Goal: Check status: Check status

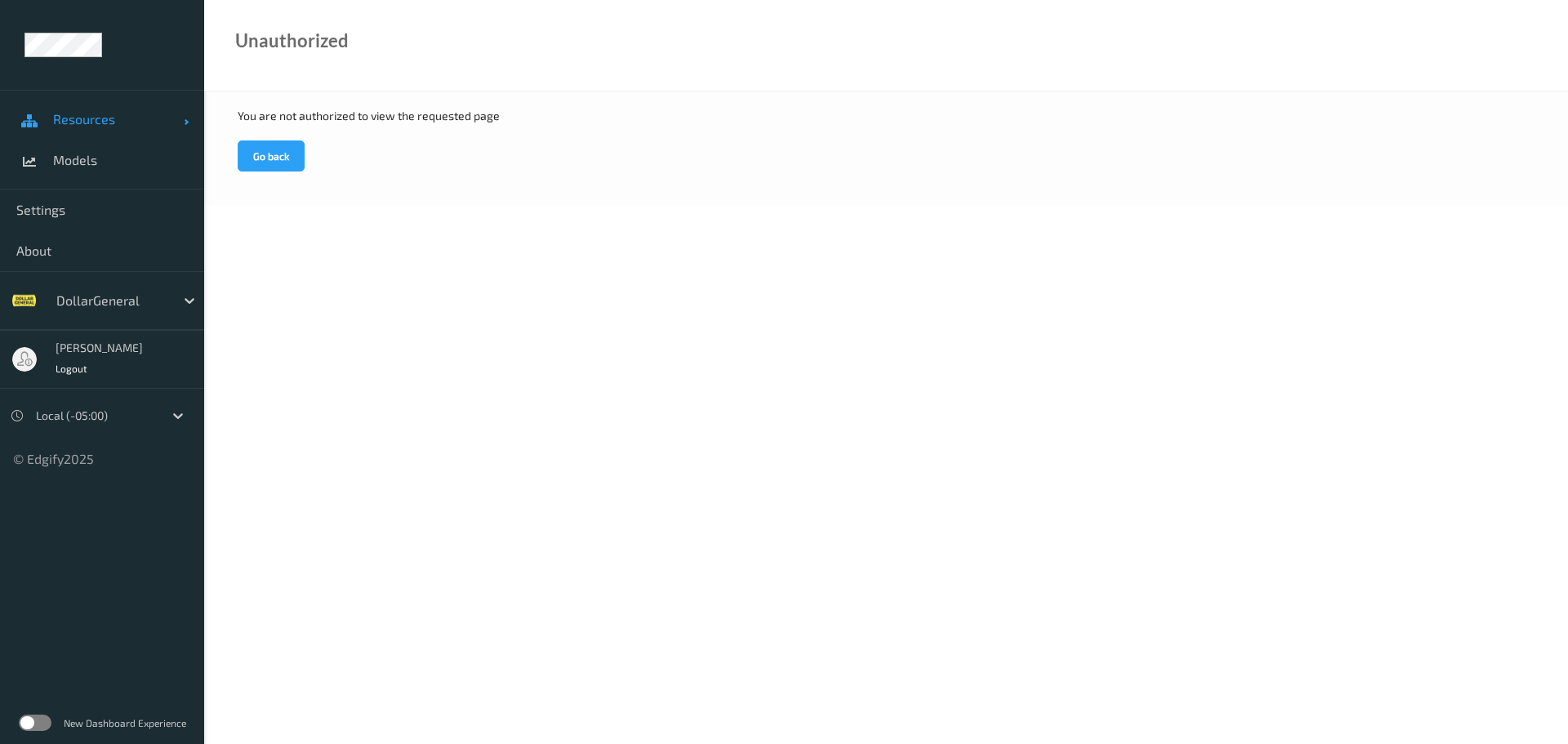
click at [79, 120] on span "Resources" at bounding box center [118, 119] width 131 height 17
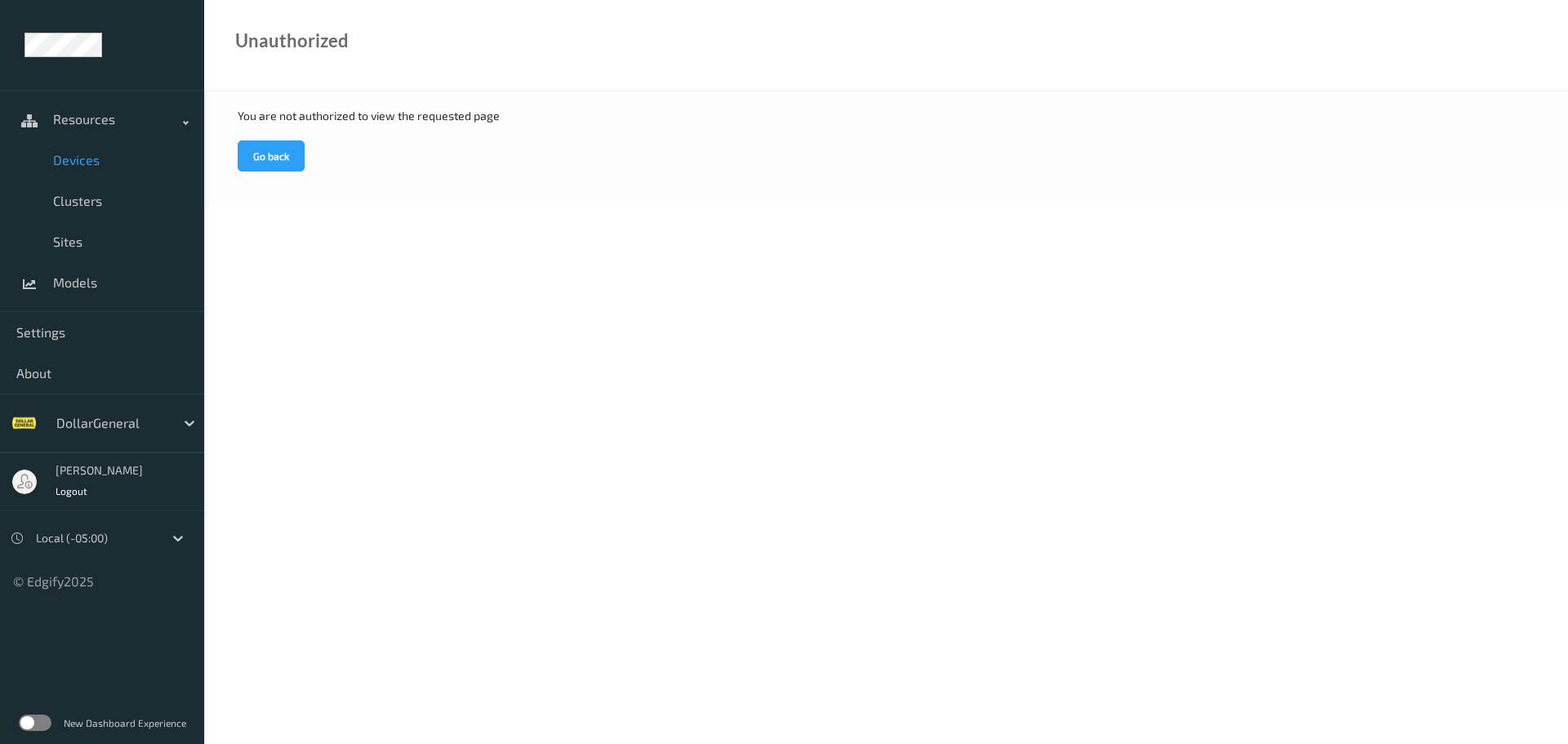
click at [87, 149] on link "Devices" at bounding box center [102, 160] width 204 height 41
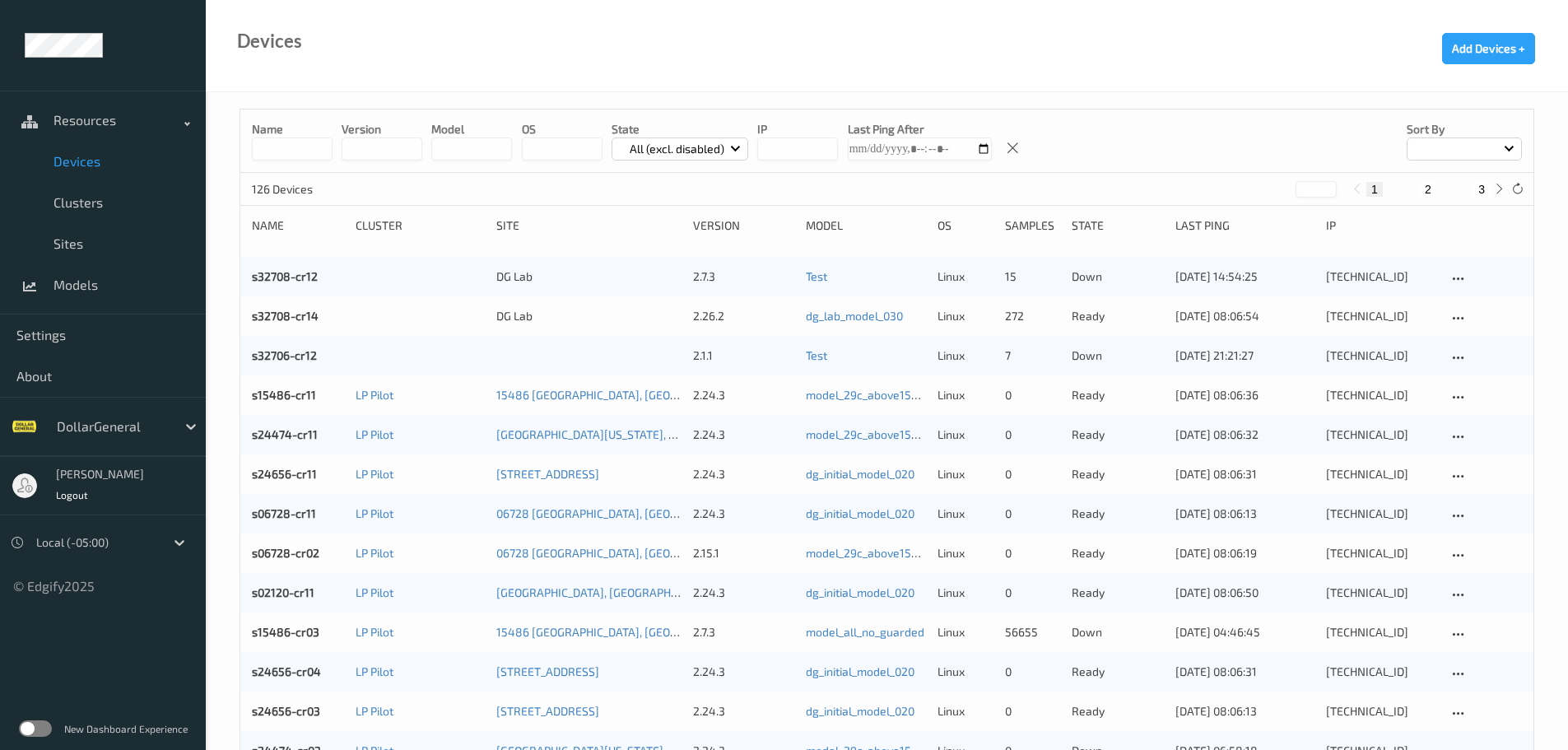
click at [303, 153] on input at bounding box center [292, 149] width 81 height 23
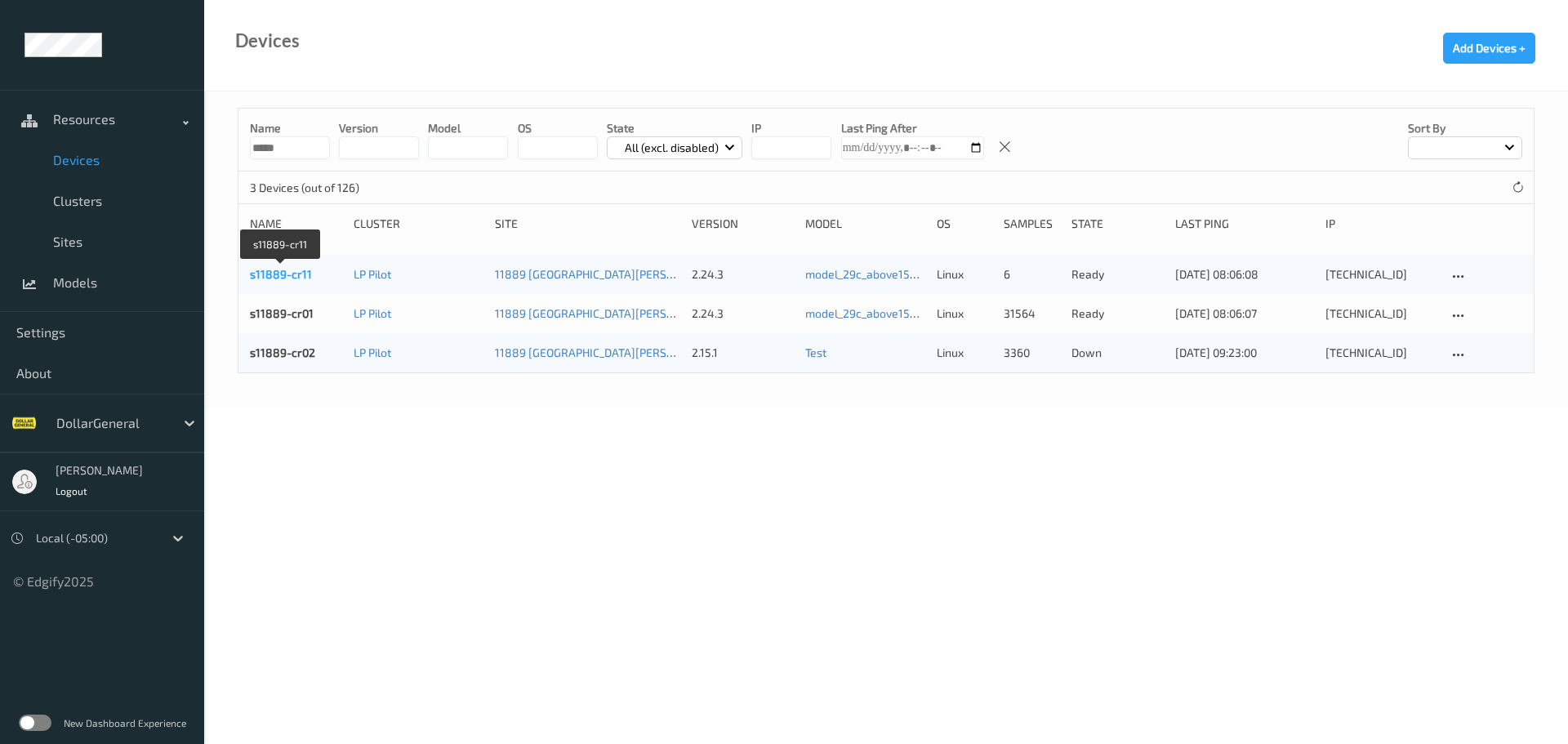
type input "*****"
click at [295, 274] on link "s11889-cr11" at bounding box center [281, 274] width 62 height 14
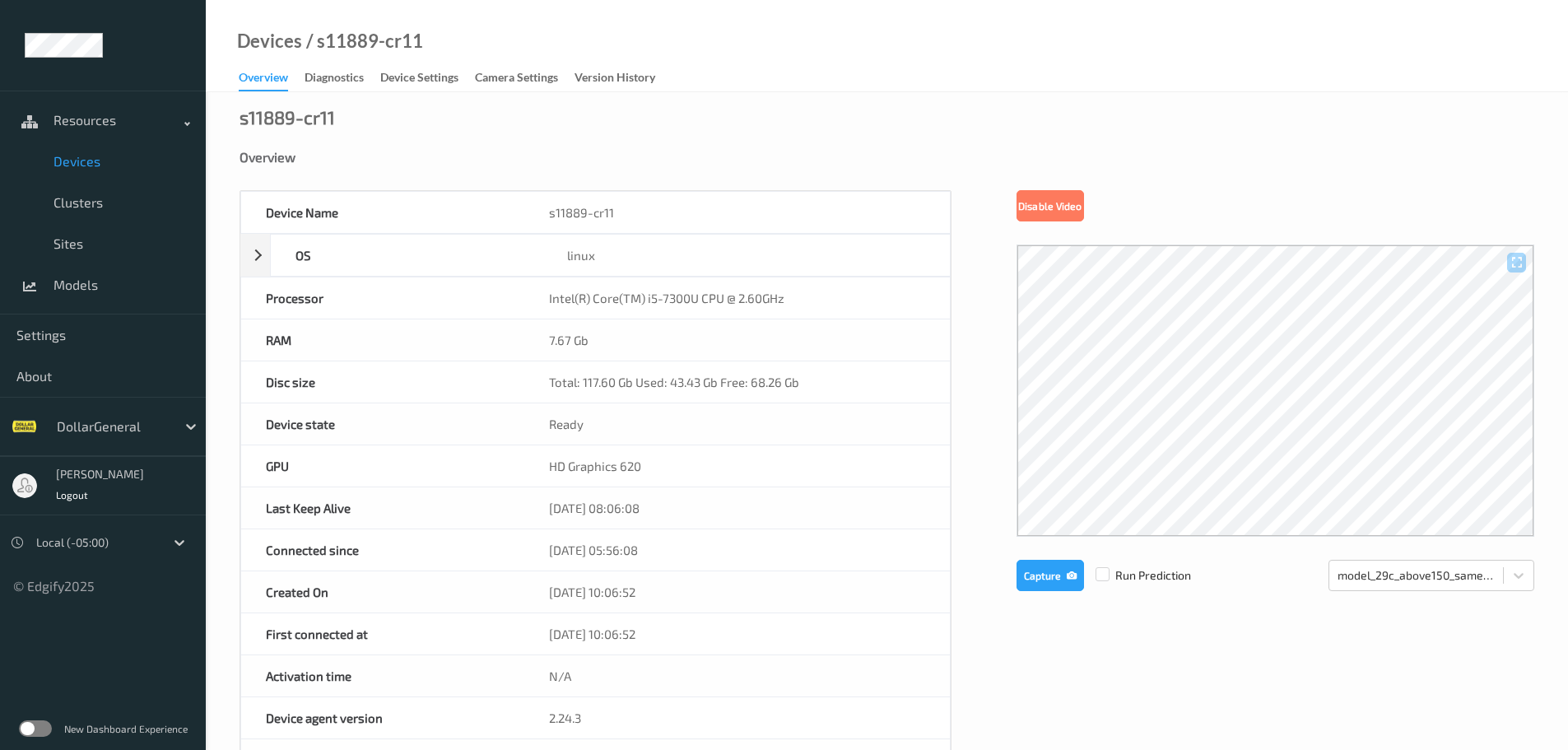
click at [90, 160] on span "Devices" at bounding box center [122, 161] width 136 height 17
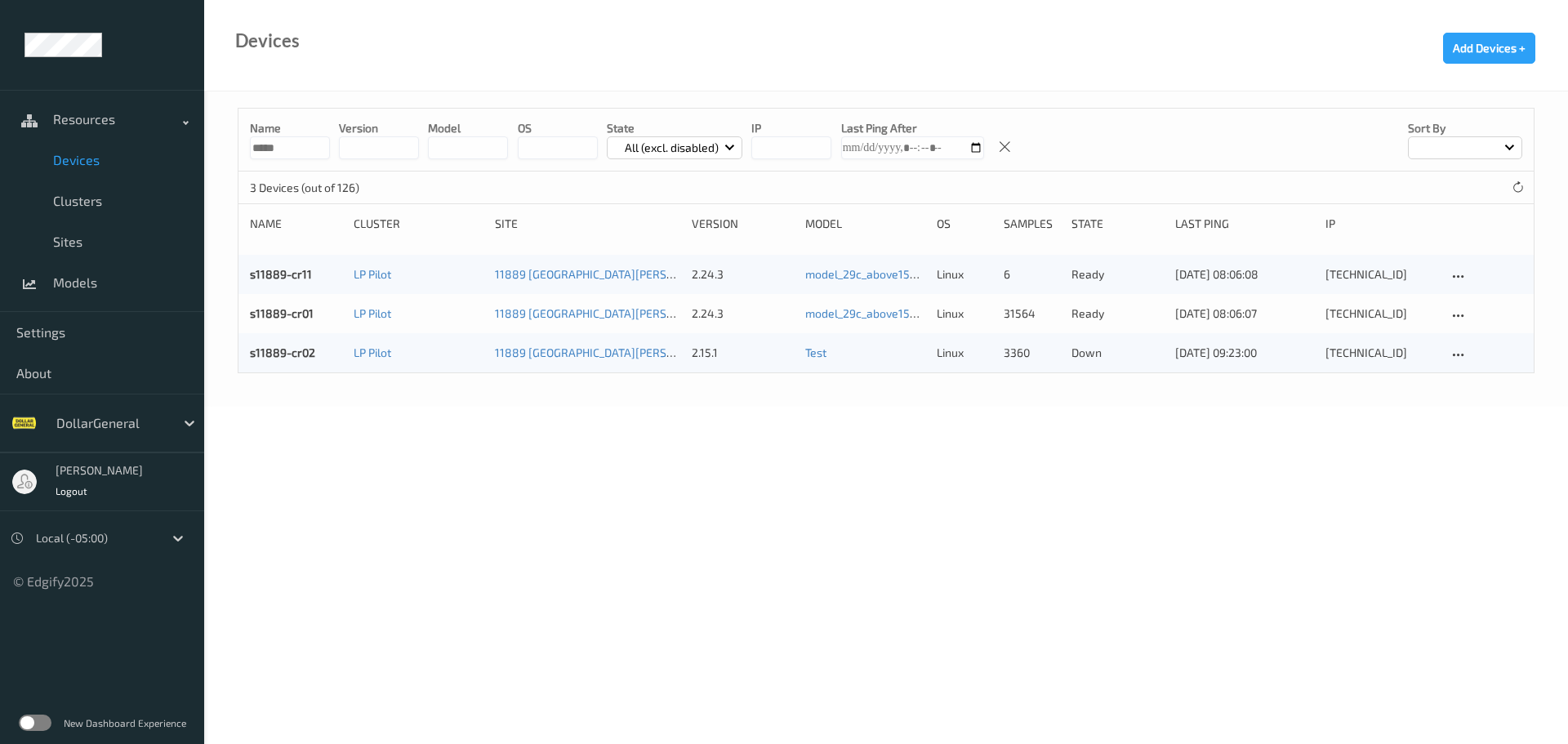
drag, startPoint x: 626, startPoint y: 464, endPoint x: 731, endPoint y: 532, distance: 125.1
click at [630, 465] on body "Resources Devices Clusters Sites Models Settings About DollarGeneral Jei Crawme…" at bounding box center [784, 372] width 1568 height 744
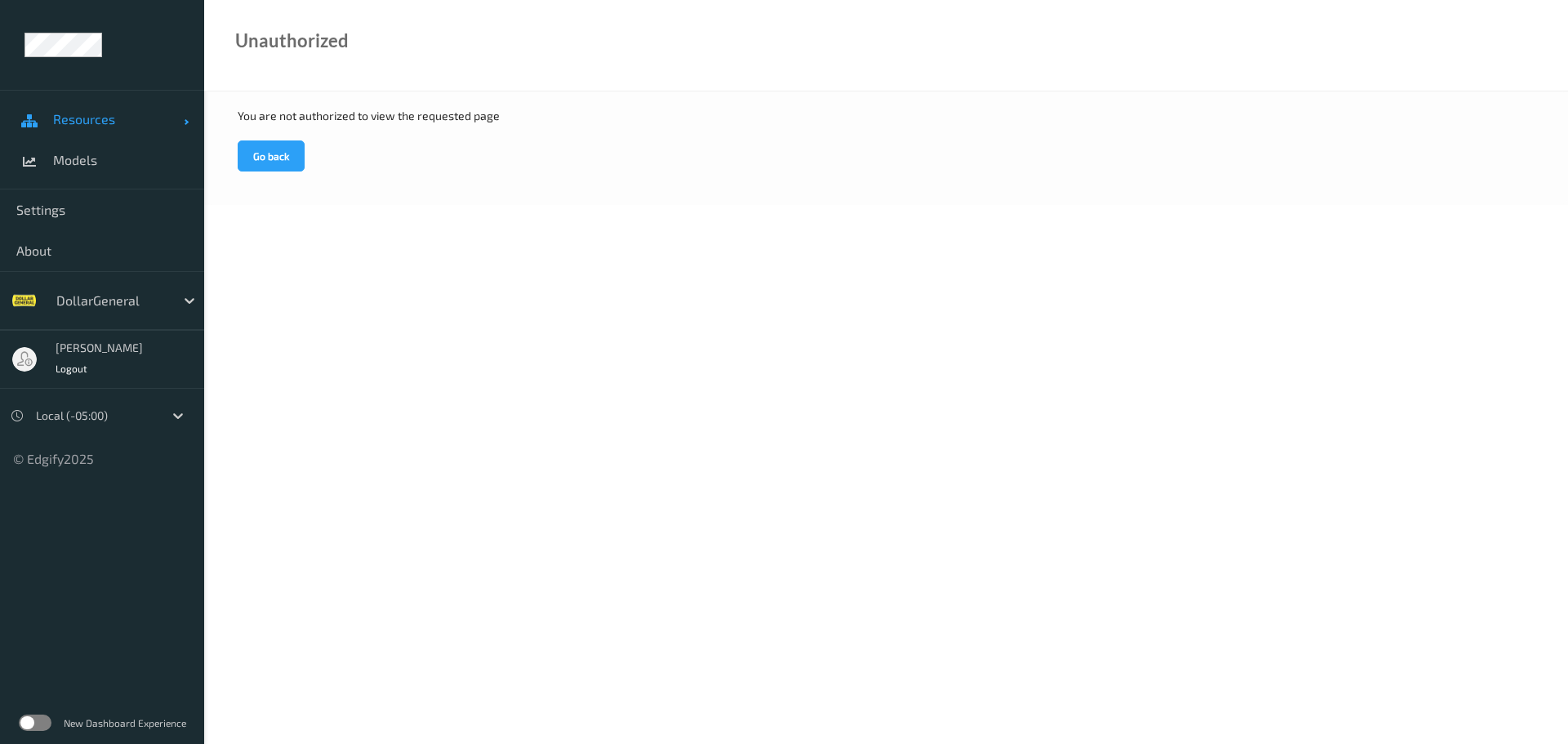
click at [98, 117] on span "Resources" at bounding box center [118, 119] width 131 height 17
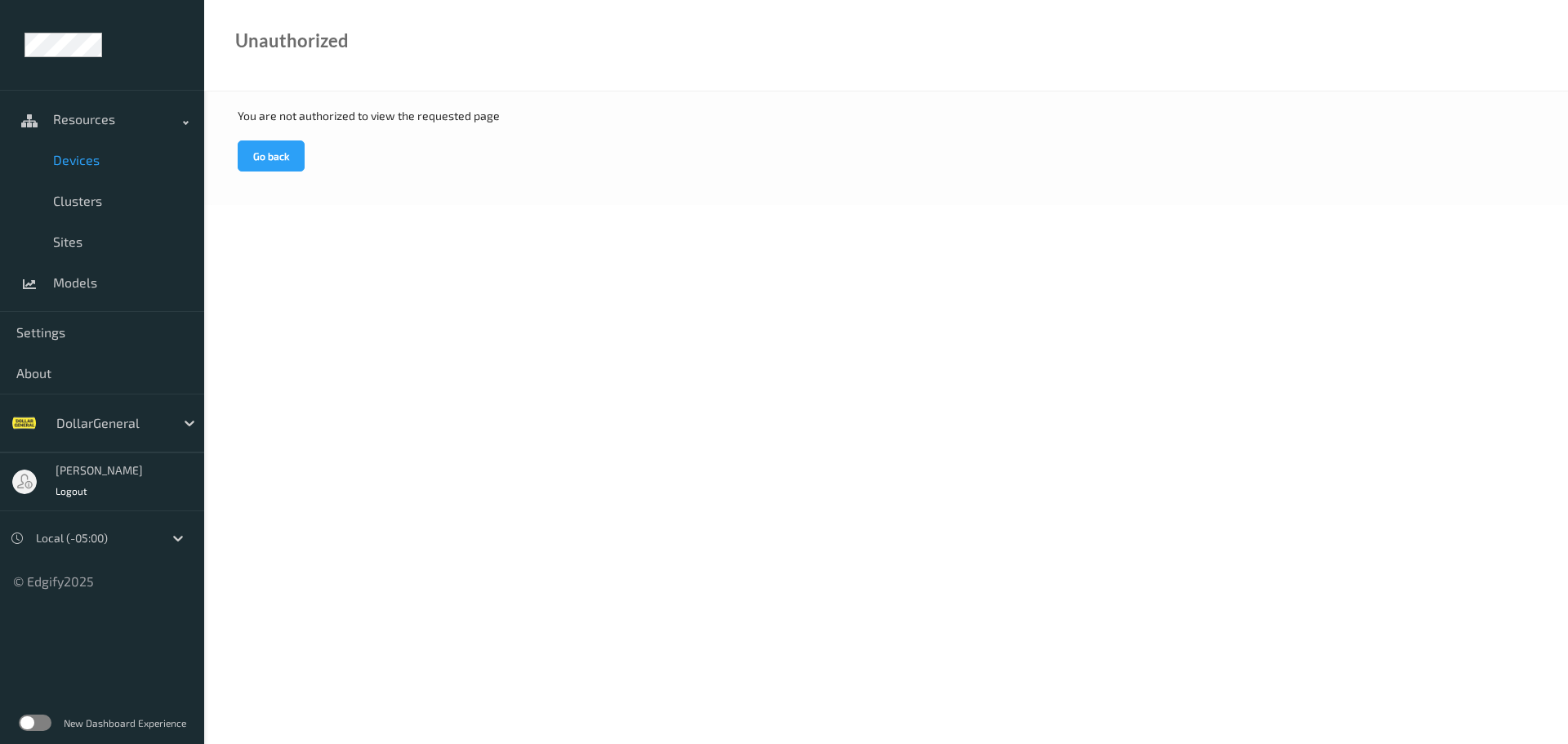
click at [39, 166] on span at bounding box center [31, 161] width 28 height 28
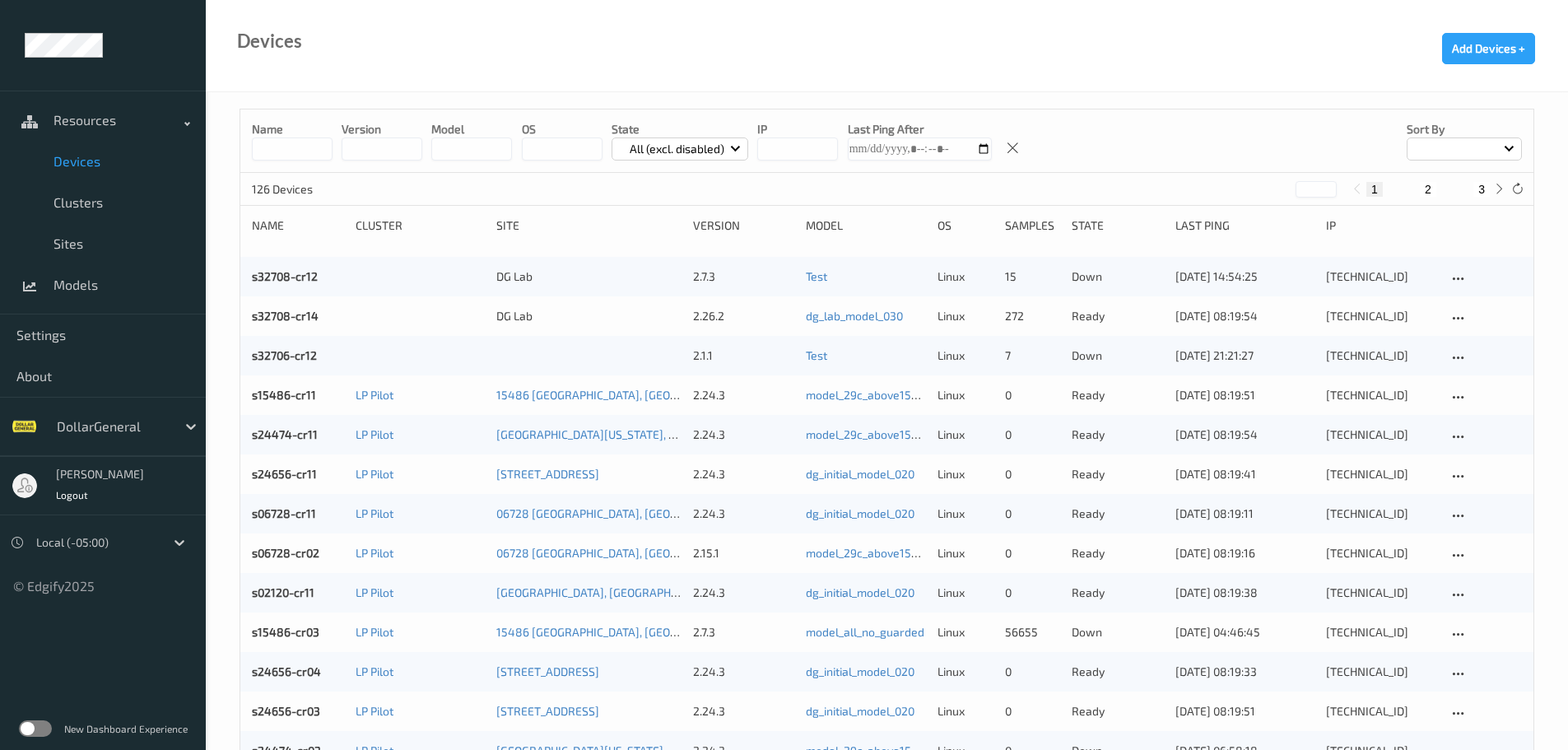
click at [307, 152] on input at bounding box center [292, 149] width 81 height 23
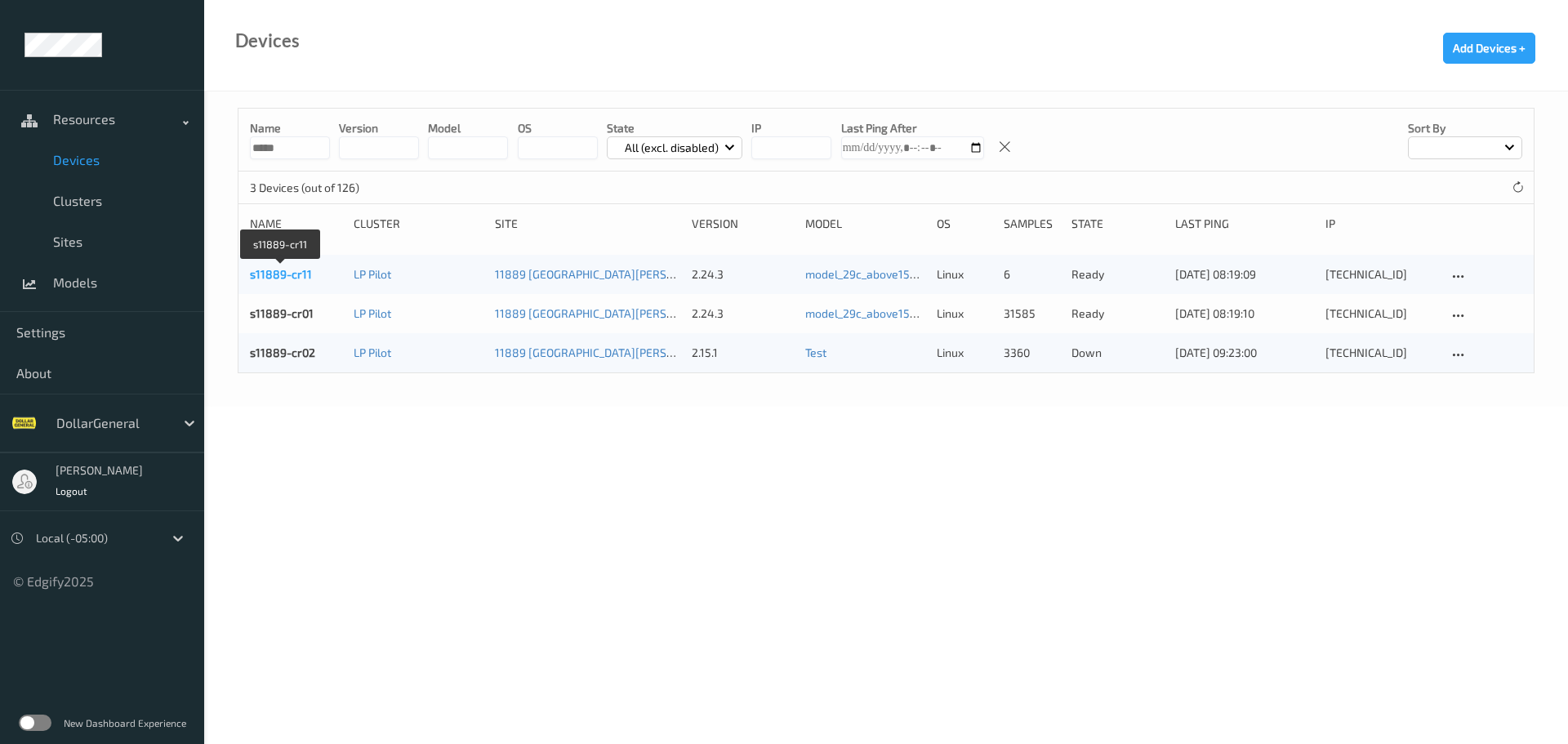
type input "*****"
click at [271, 277] on link "s11889-cr11" at bounding box center [281, 274] width 62 height 14
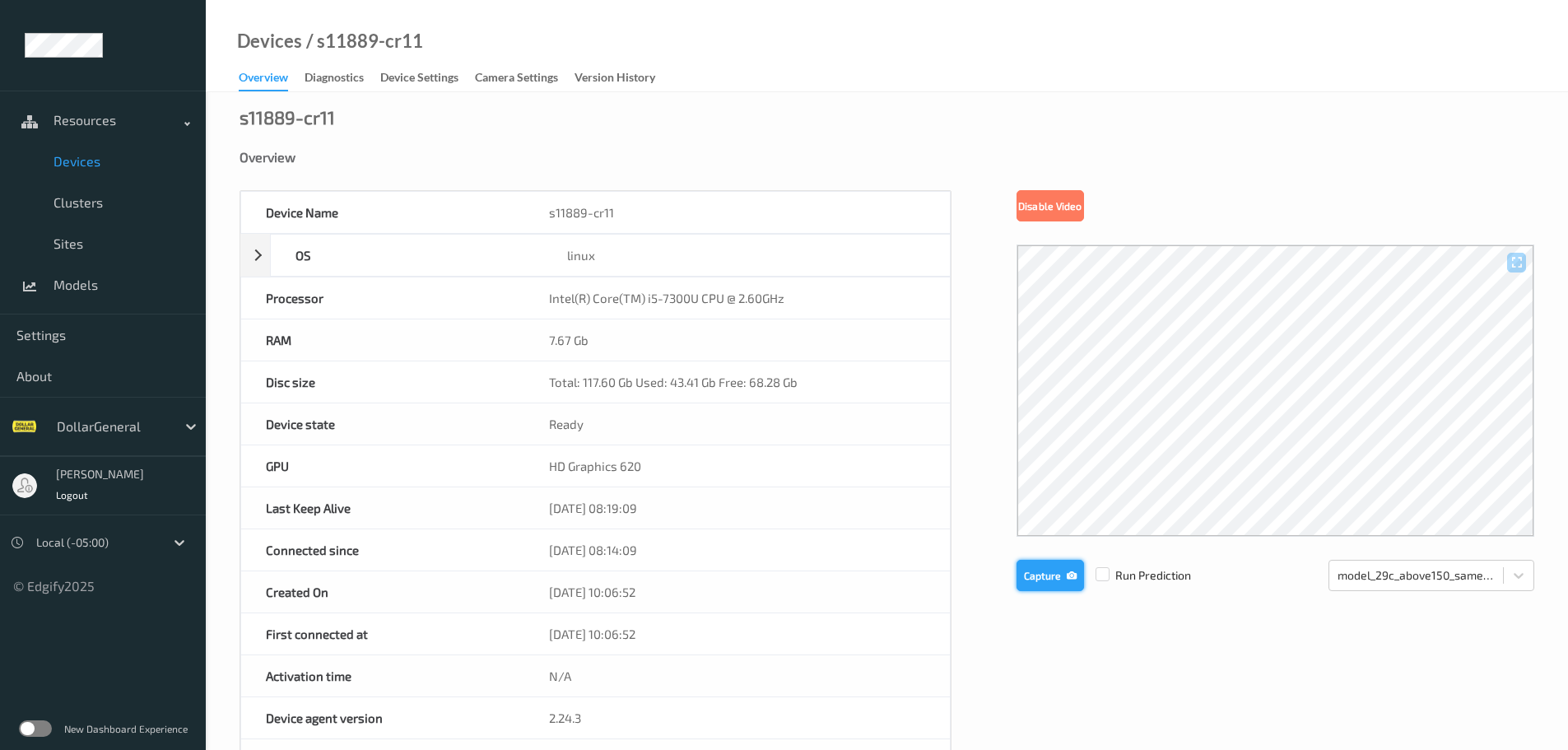
click at [1056, 577] on button "Capture" at bounding box center [1050, 575] width 67 height 31
click at [1058, 584] on button "Capture" at bounding box center [1050, 575] width 67 height 31
click at [83, 165] on span "Devices" at bounding box center [122, 161] width 136 height 17
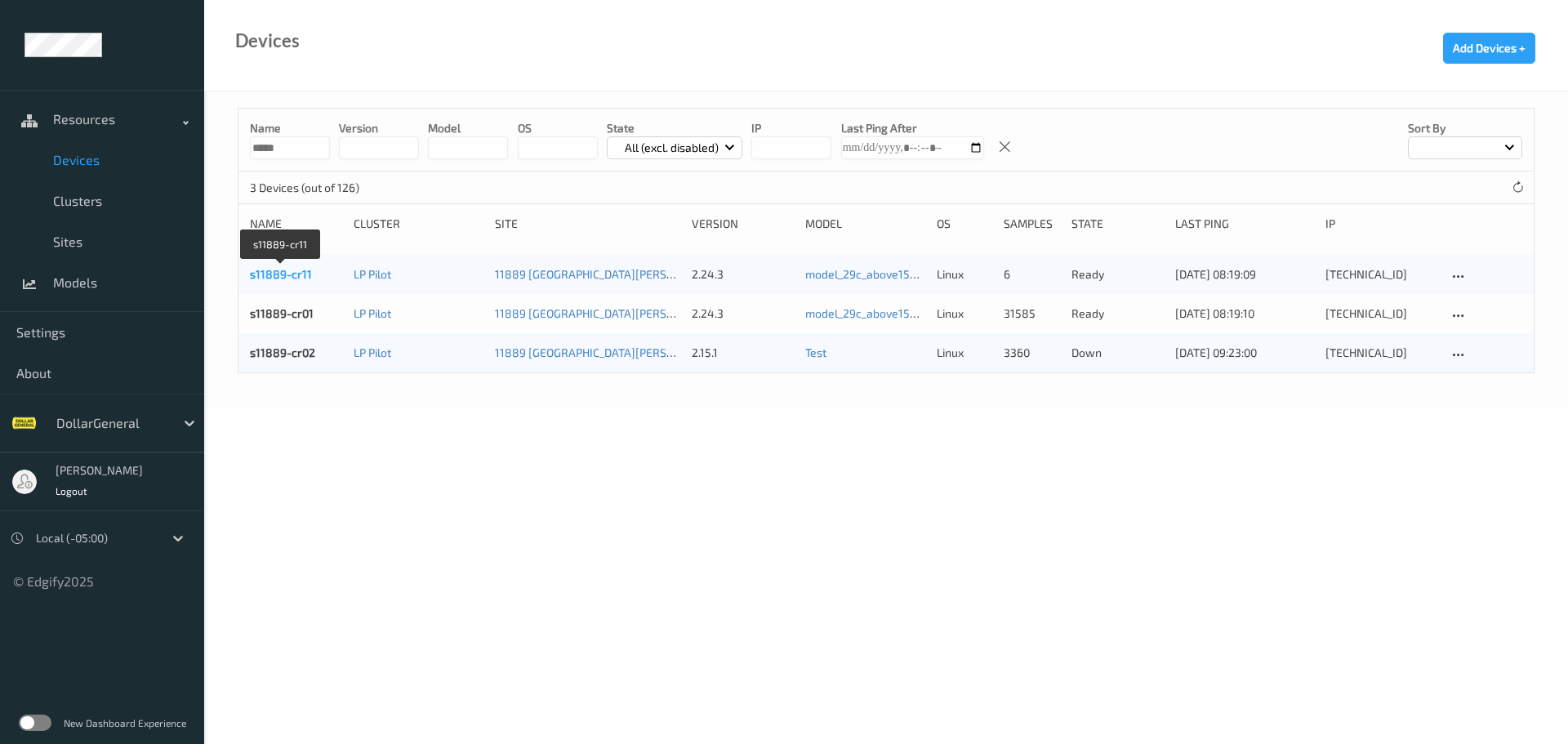
click at [288, 272] on link "s11889-cr11" at bounding box center [281, 274] width 62 height 14
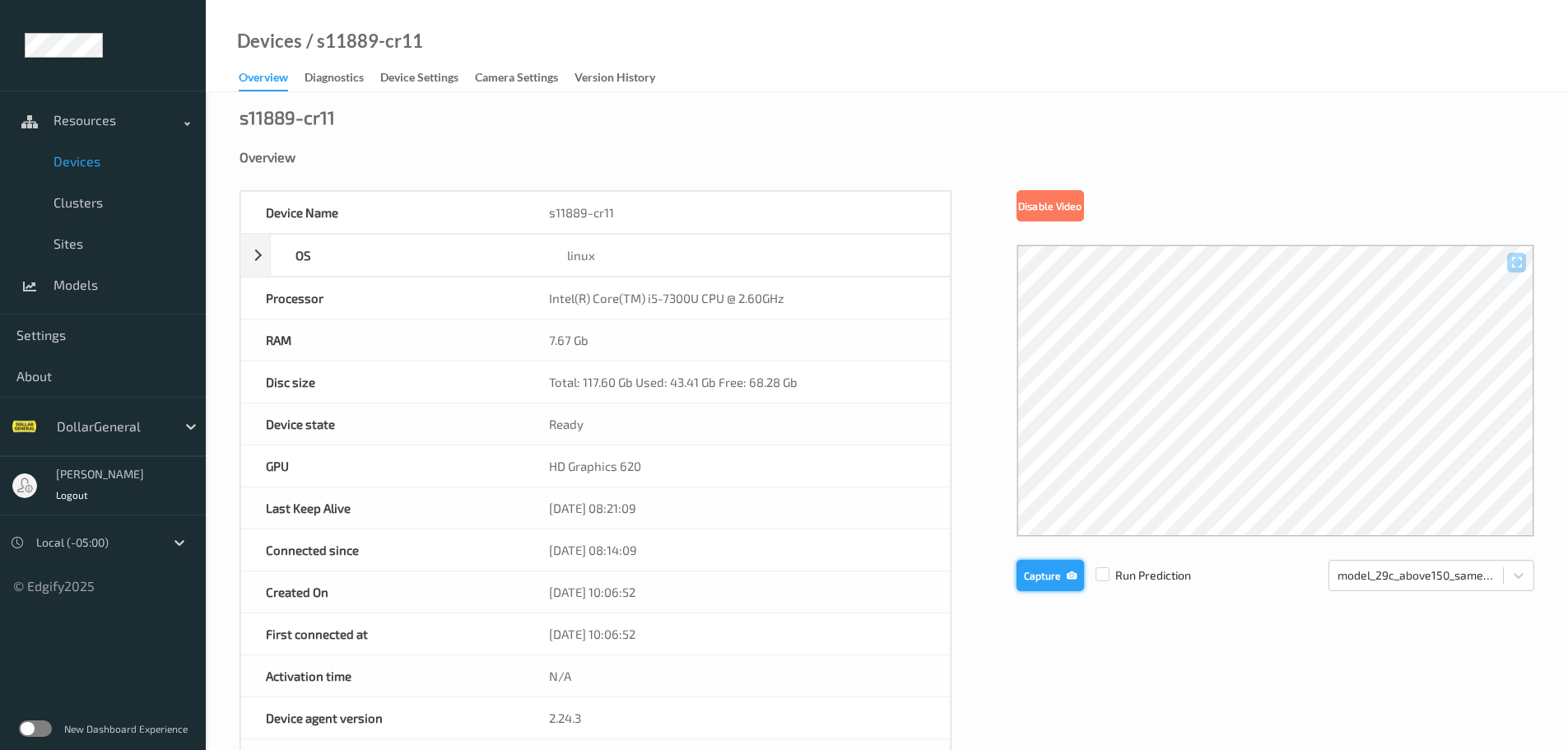
click at [1059, 580] on button "Capture" at bounding box center [1050, 575] width 67 height 31
click at [59, 166] on span "Devices" at bounding box center [122, 161] width 136 height 17
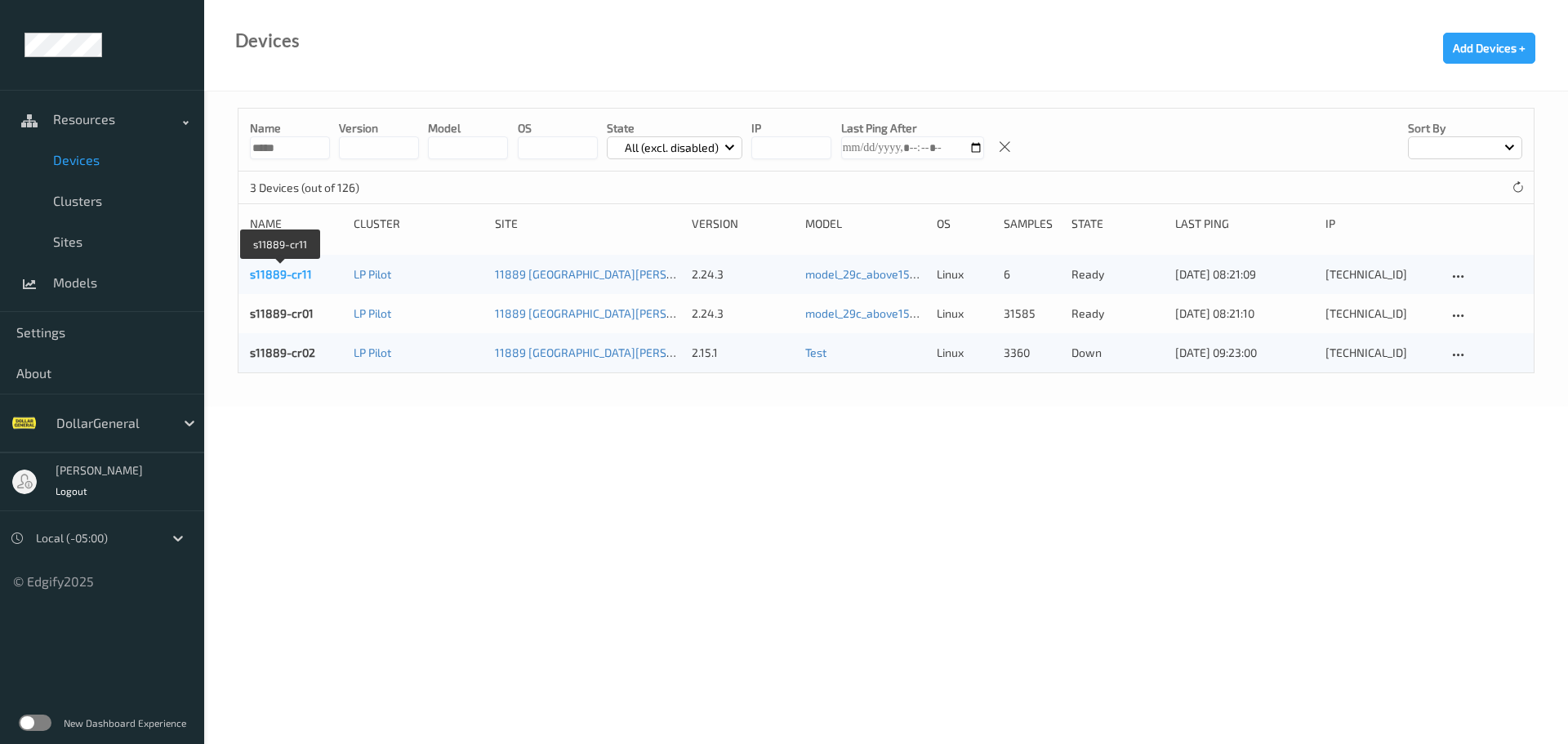
click at [281, 270] on link "s11889-cr11" at bounding box center [281, 274] width 62 height 14
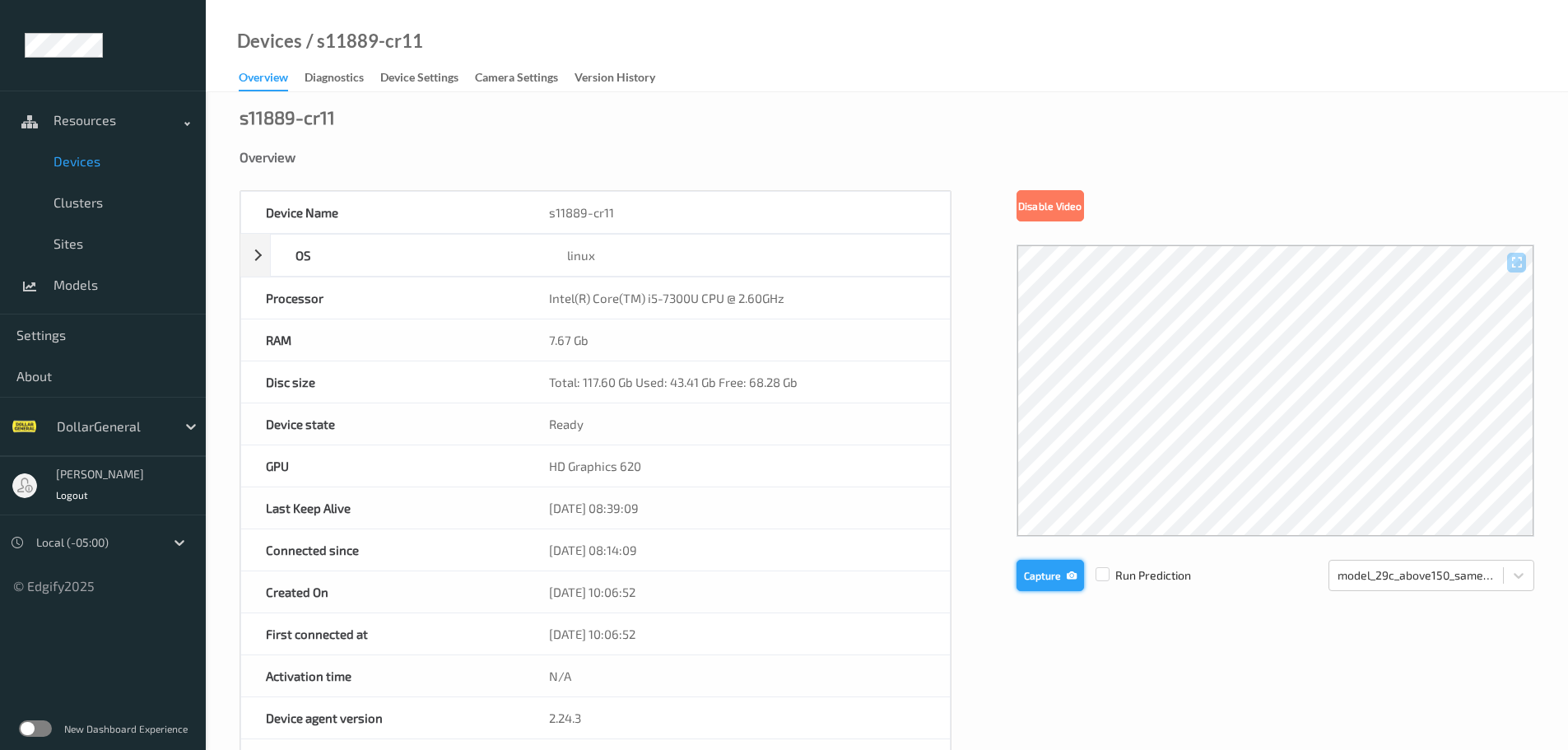
click at [1048, 581] on button "Capture" at bounding box center [1050, 575] width 67 height 31
click at [71, 164] on span "Devices" at bounding box center [122, 161] width 136 height 17
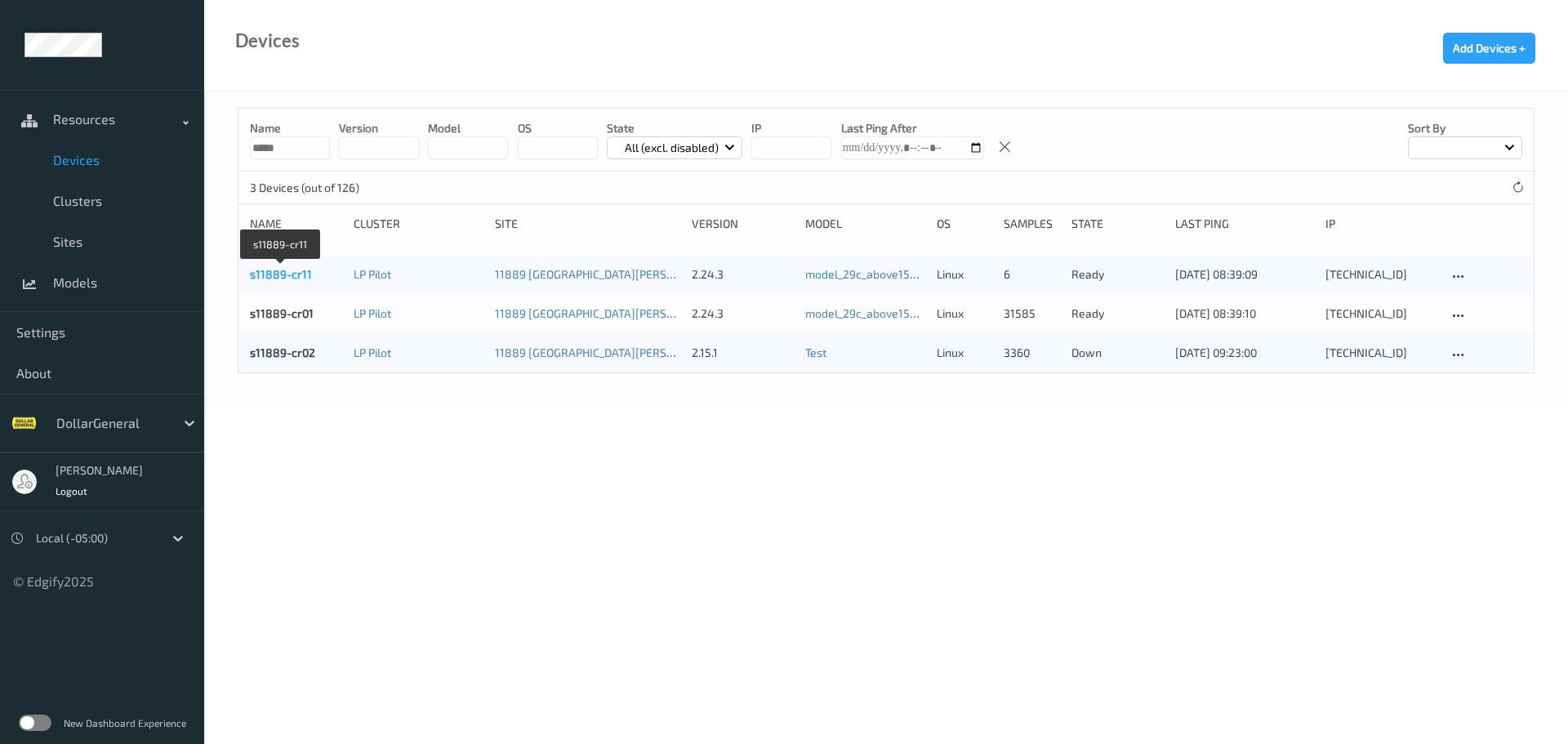
click at [289, 275] on link "s11889-cr11" at bounding box center [281, 274] width 62 height 14
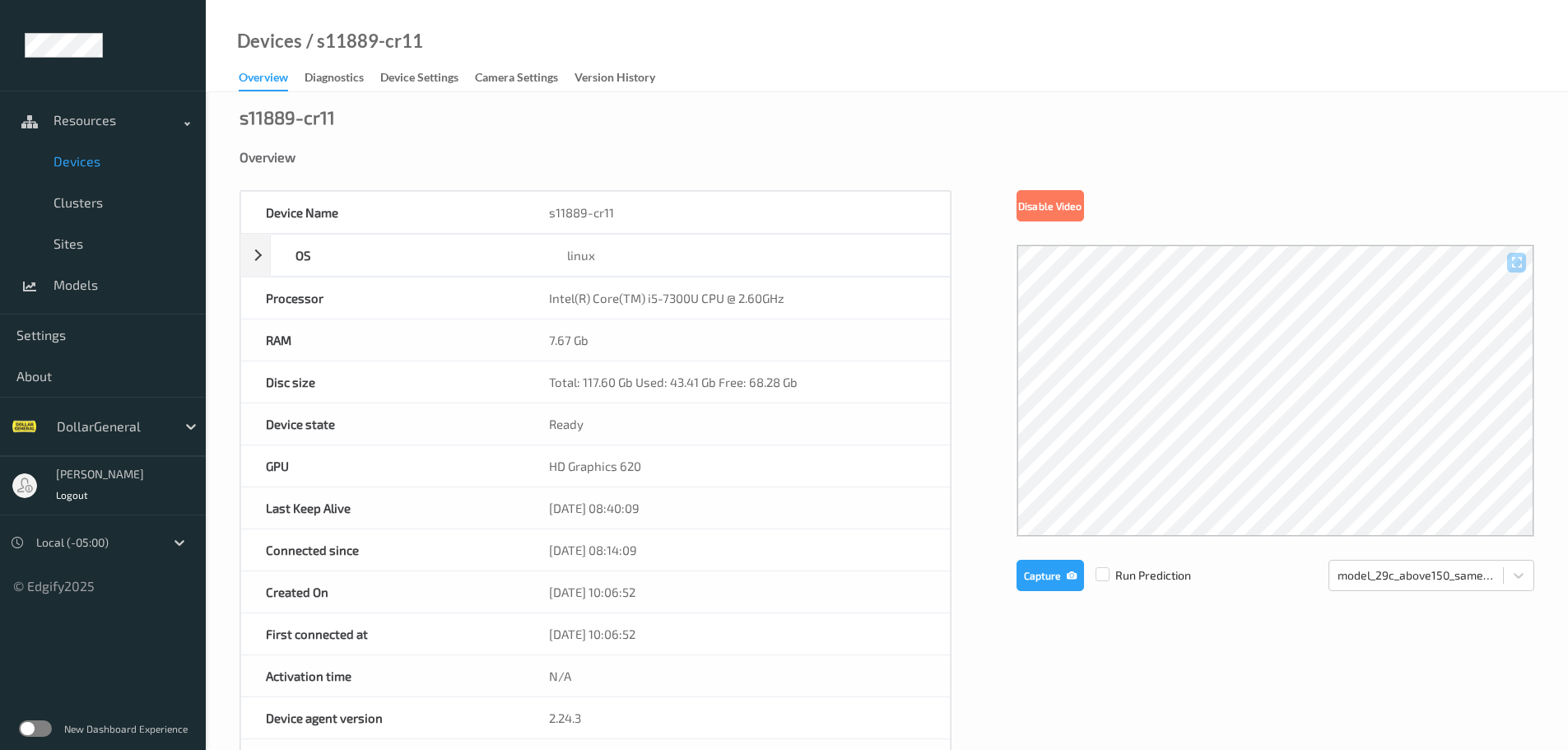
click at [94, 162] on span "Devices" at bounding box center [122, 161] width 136 height 17
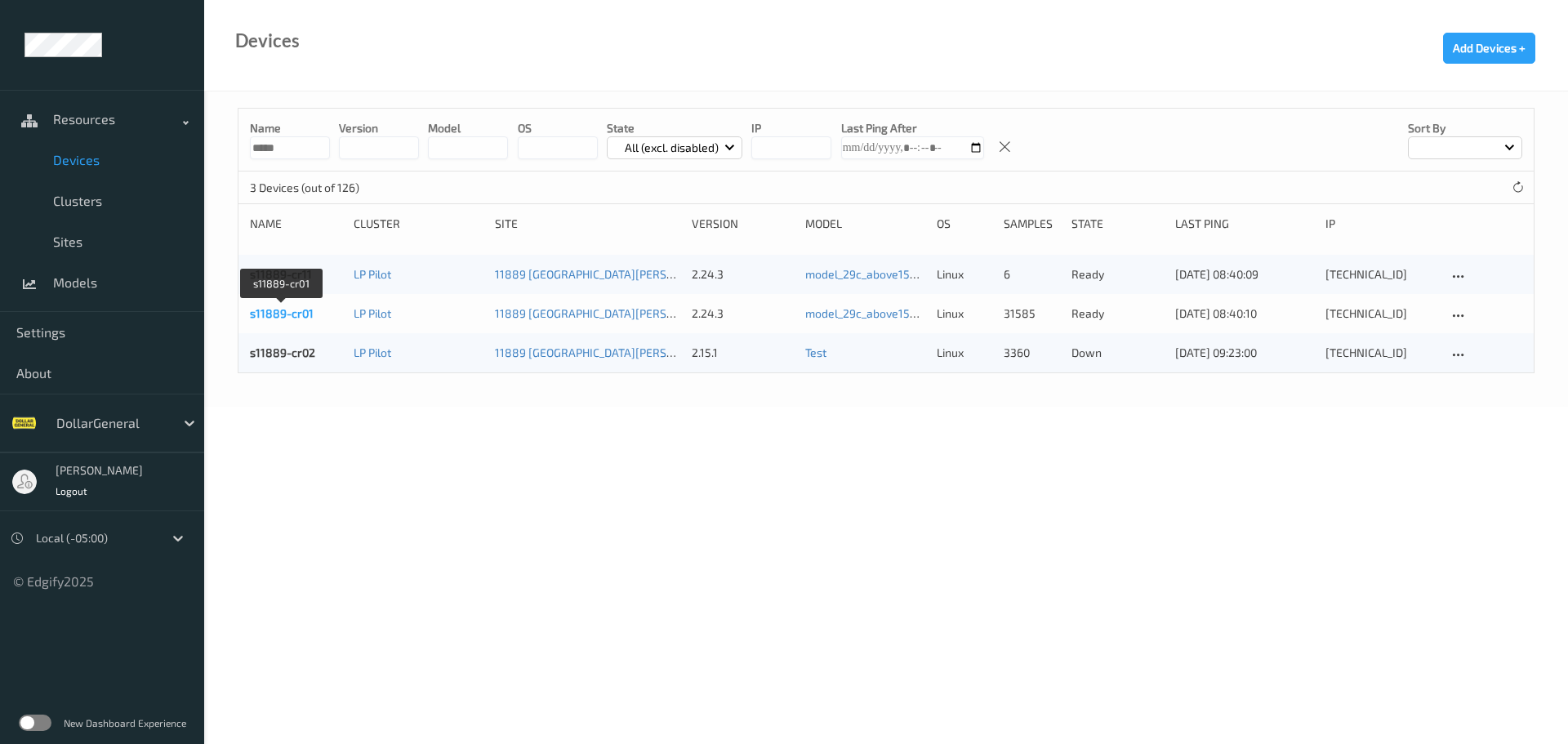
click at [278, 311] on link "s11889-cr01" at bounding box center [281, 313] width 63 height 14
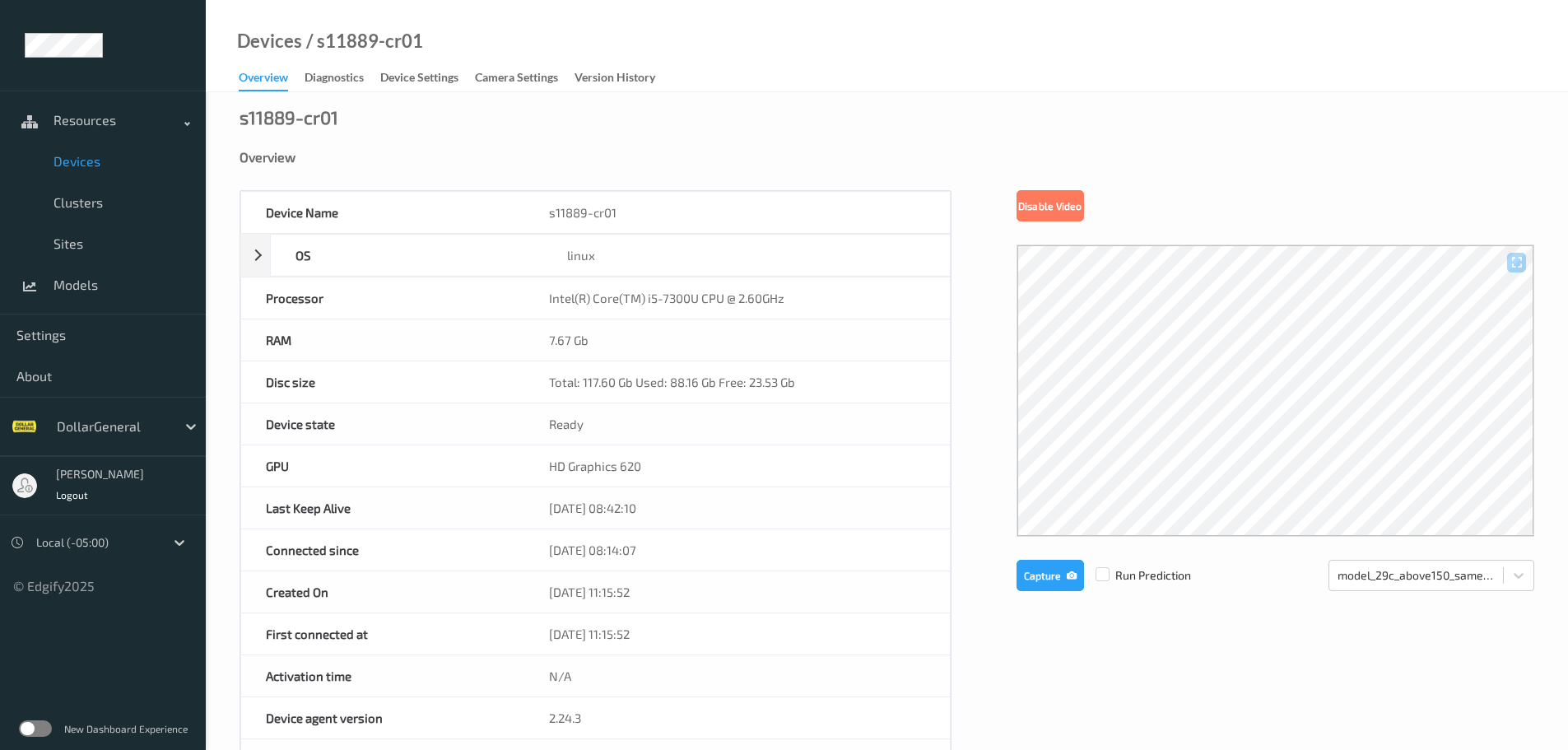
click at [80, 160] on span "Devices" at bounding box center [122, 161] width 136 height 17
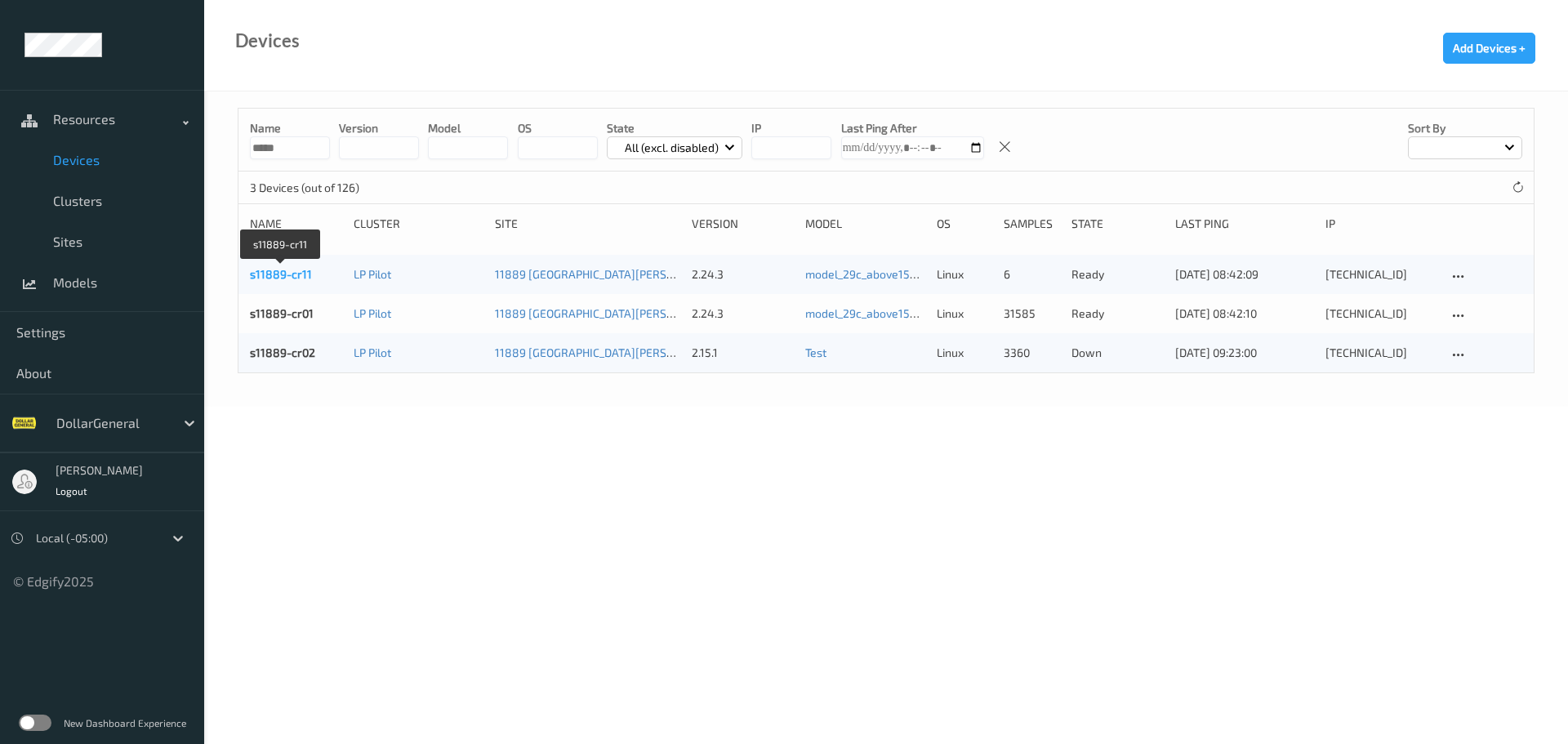
click at [296, 273] on link "s11889-cr11" at bounding box center [281, 274] width 62 height 14
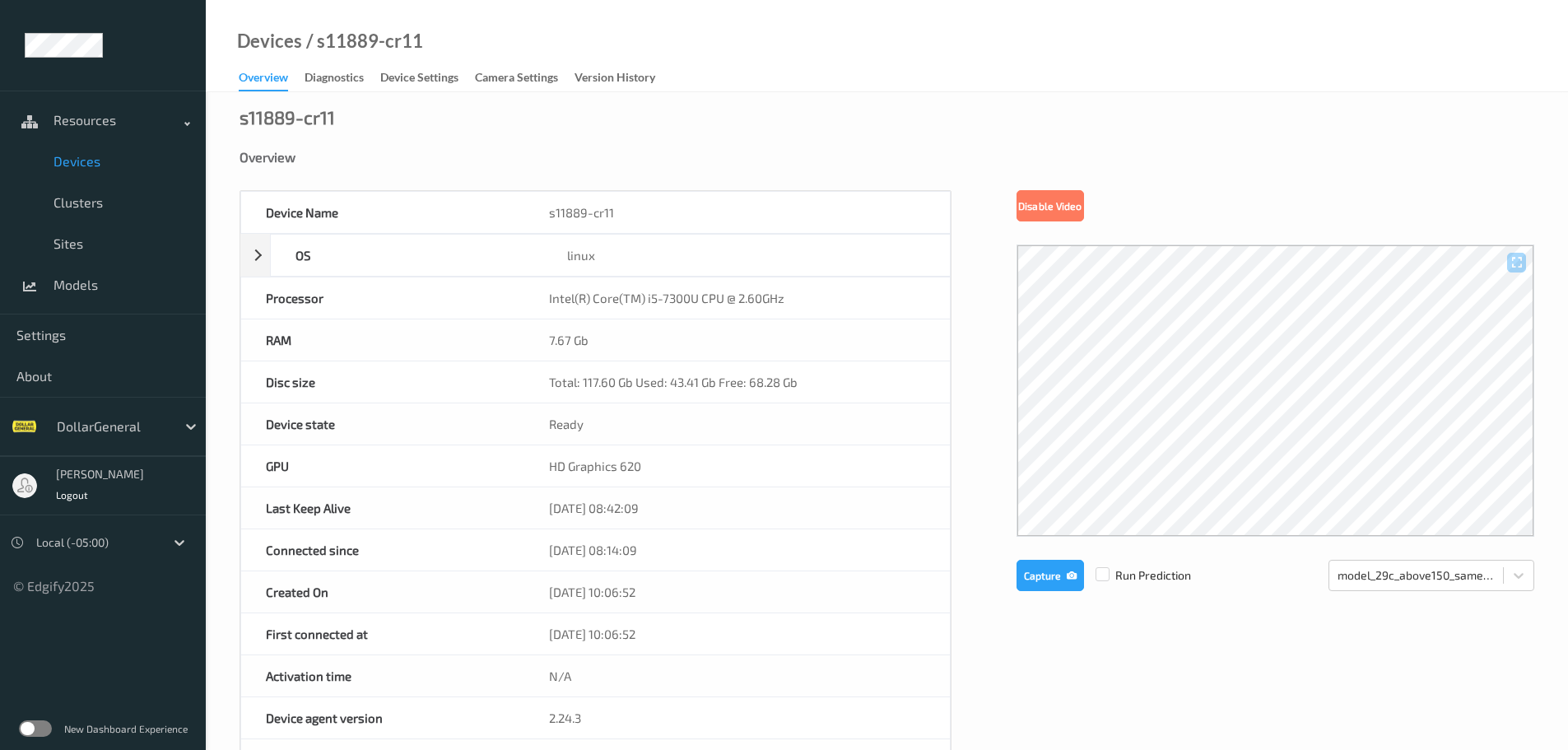
click at [86, 159] on span "Devices" at bounding box center [122, 161] width 136 height 17
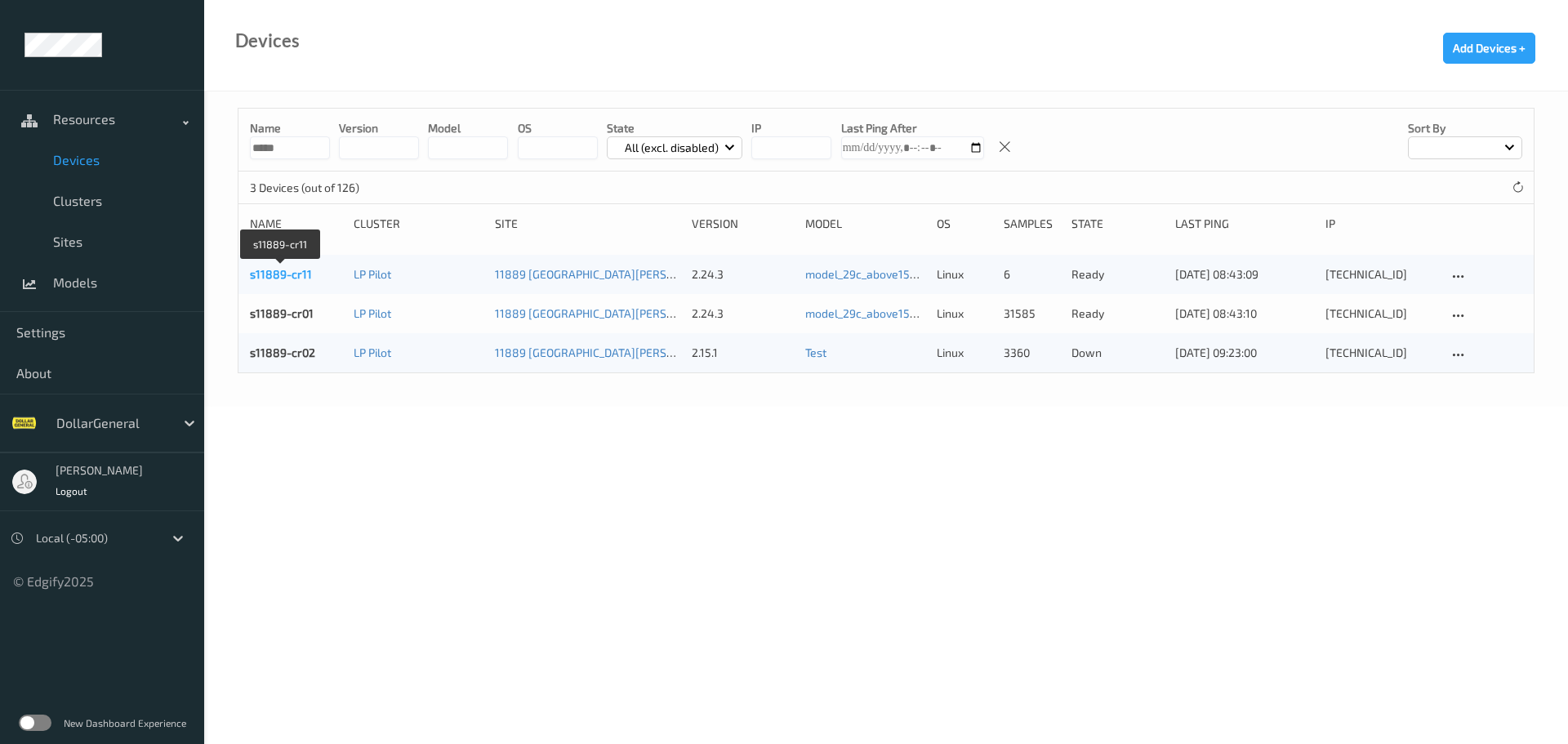
click at [286, 277] on link "s11889-cr11" at bounding box center [281, 274] width 62 height 14
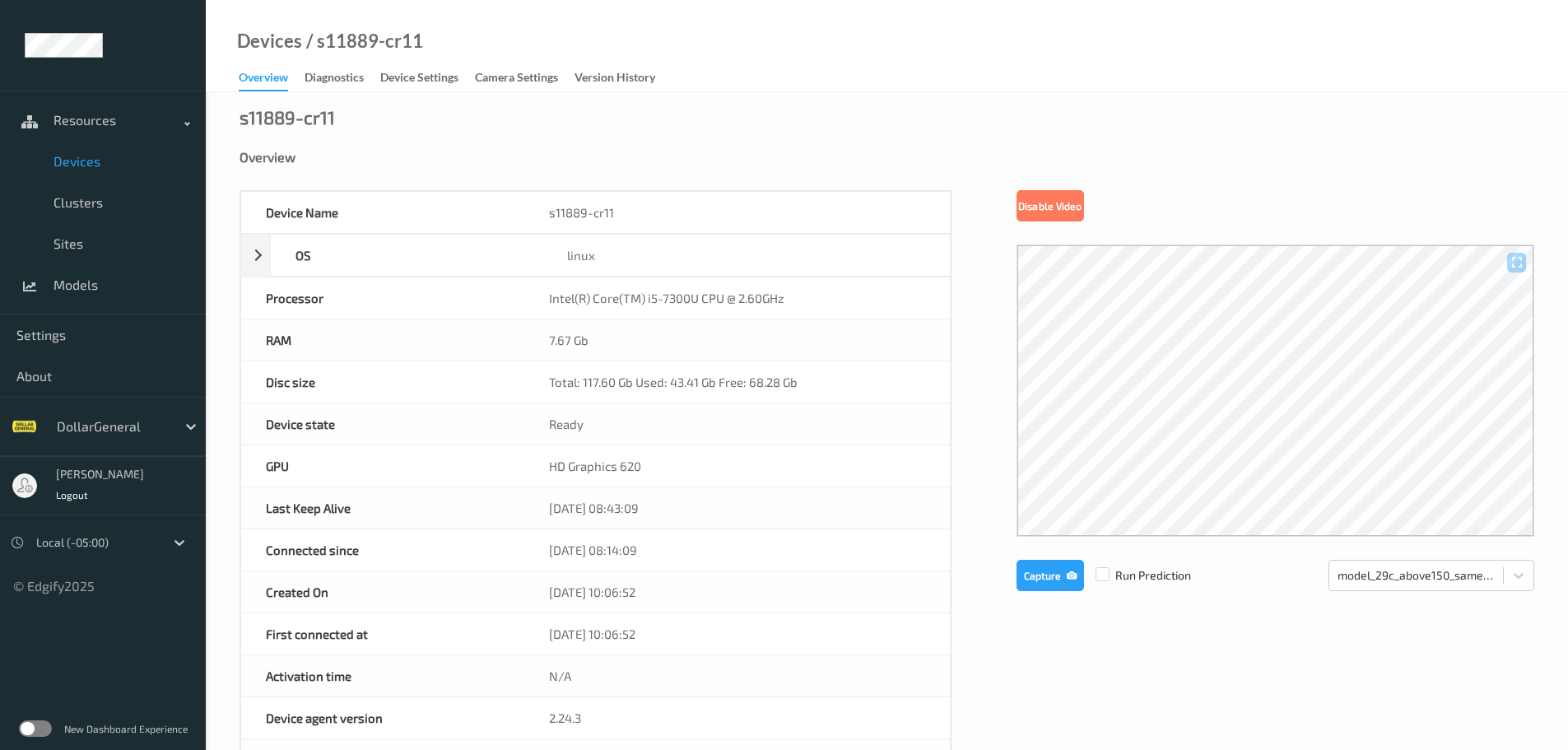
click at [87, 160] on span "Devices" at bounding box center [122, 161] width 136 height 17
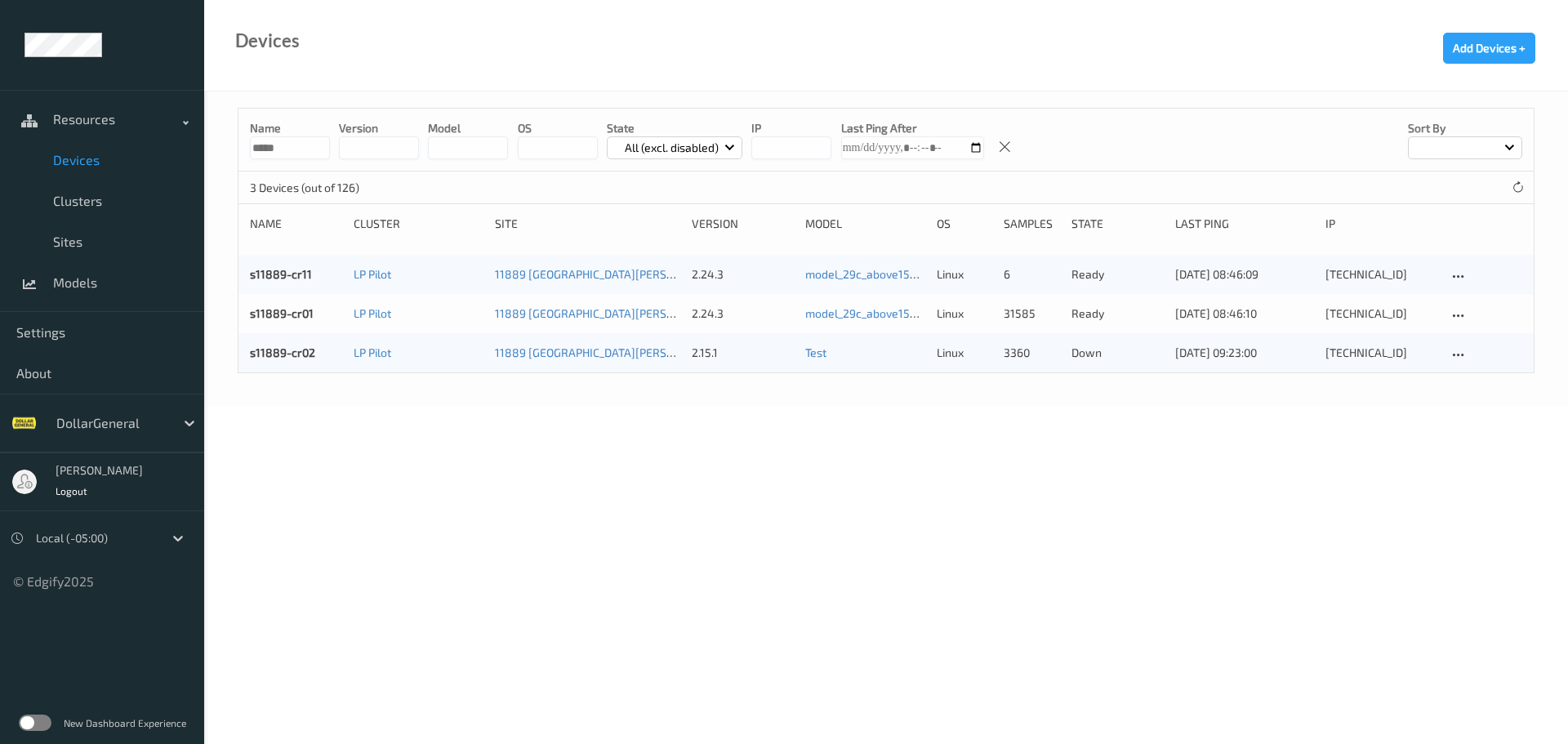
click at [770, 472] on body "Resources Devices Clusters Sites Models Settings About DollarGeneral [PERSON_NA…" at bounding box center [784, 372] width 1568 height 744
click at [266, 276] on link "s11889-cr11" at bounding box center [281, 274] width 62 height 14
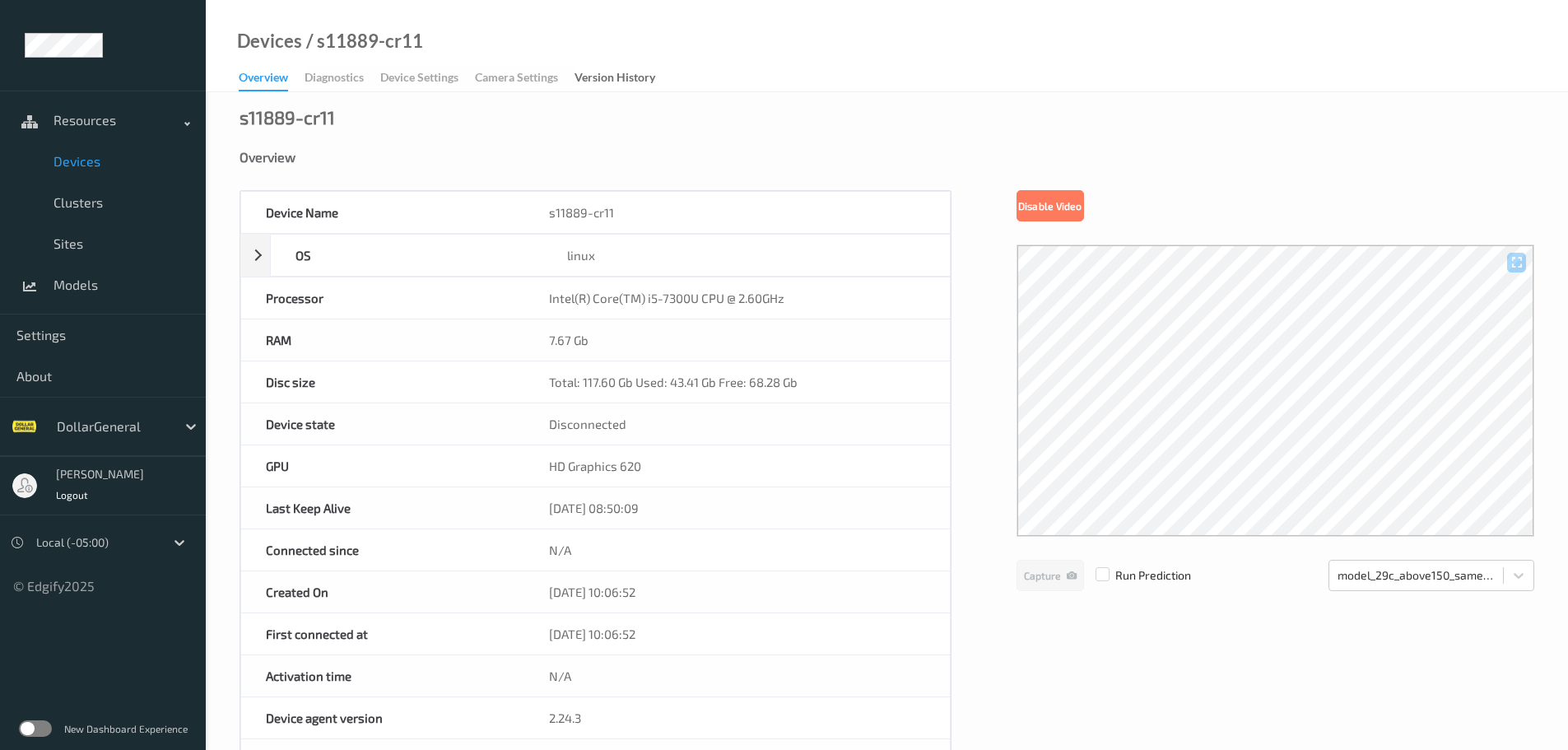
click at [90, 170] on link "Devices" at bounding box center [102, 161] width 206 height 41
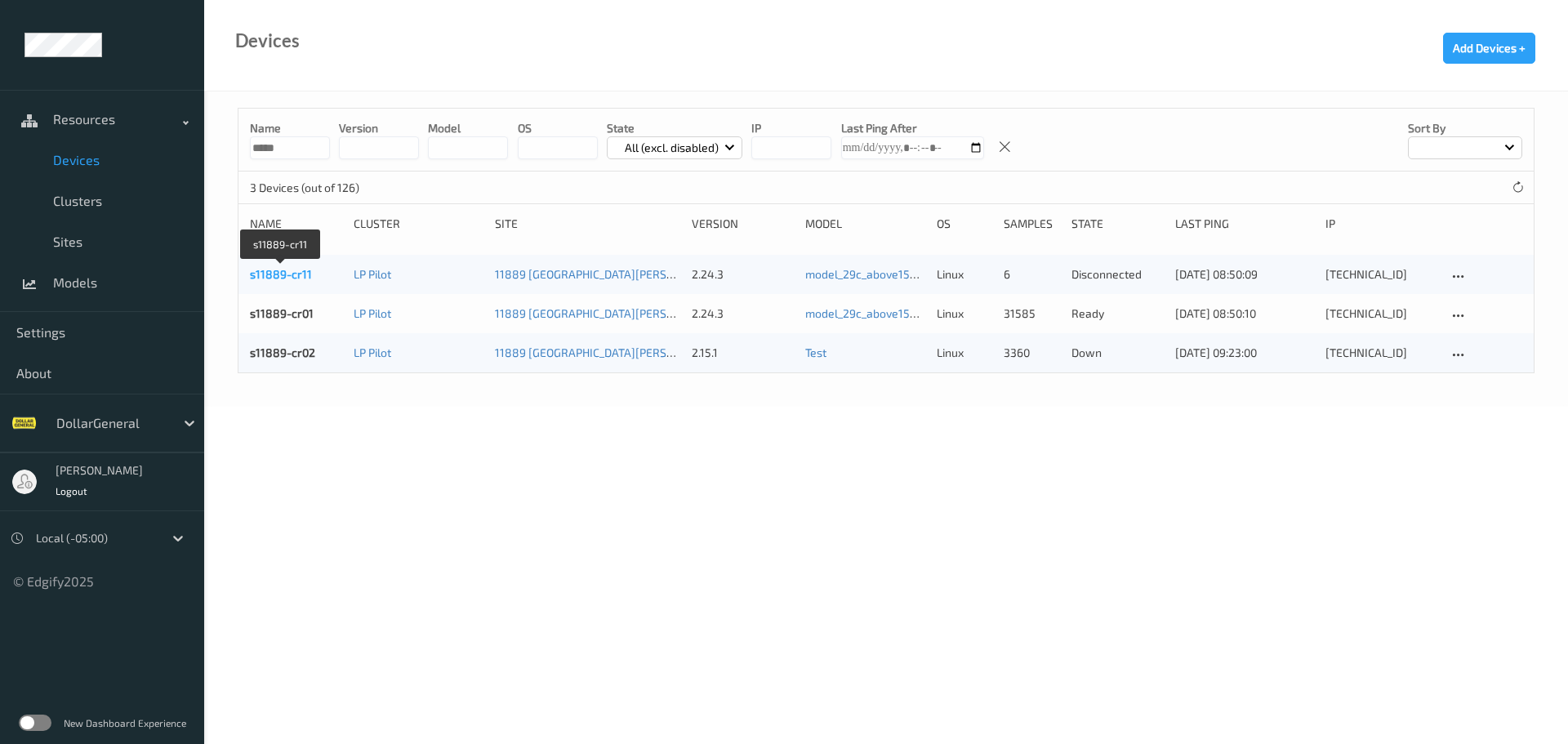
click at [285, 278] on link "s11889-cr11" at bounding box center [281, 274] width 62 height 14
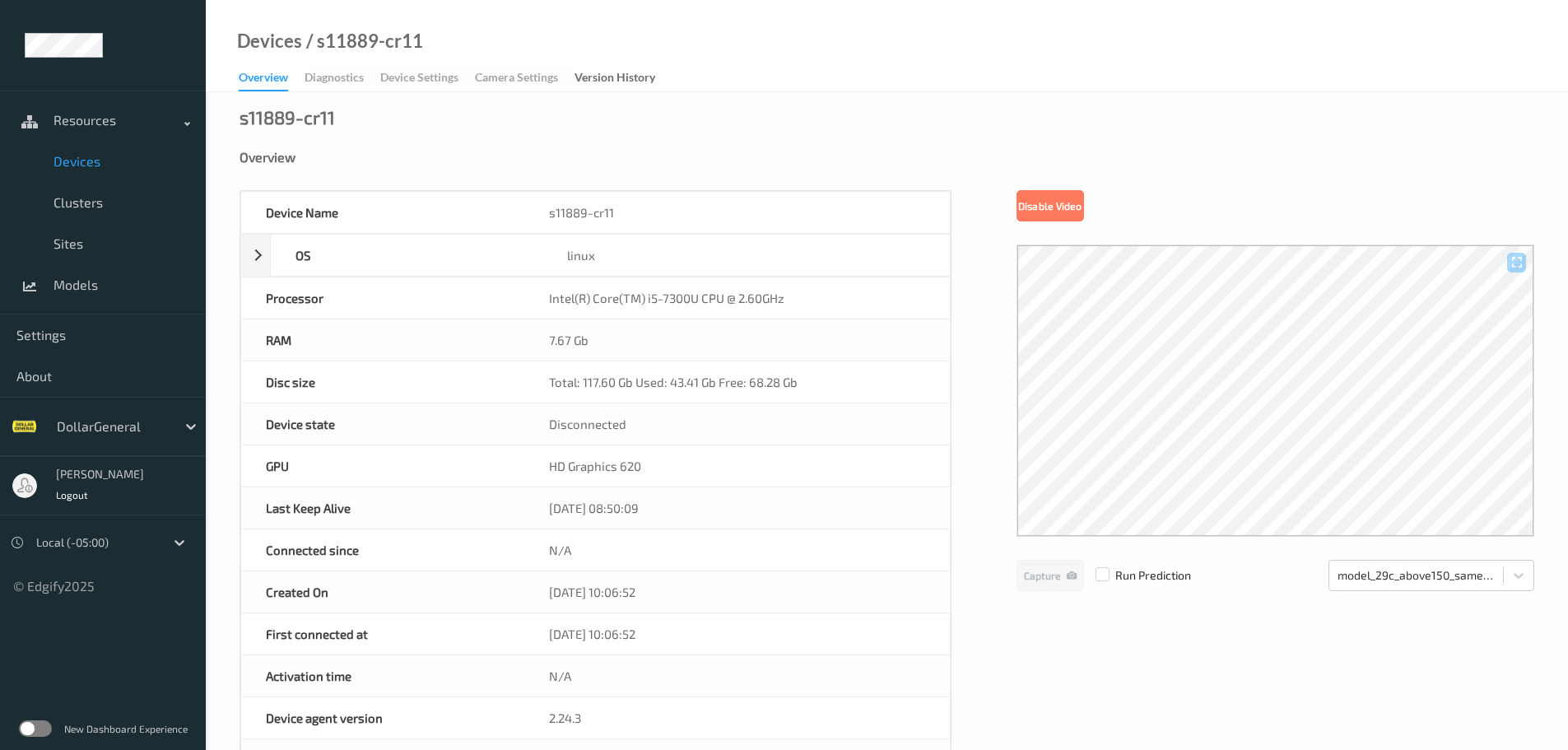
click at [339, 77] on div "Overview Diagnostics Device Settings Camera Settings Version History" at bounding box center [455, 78] width 433 height 24
click at [76, 165] on span "Devices" at bounding box center [122, 161] width 136 height 17
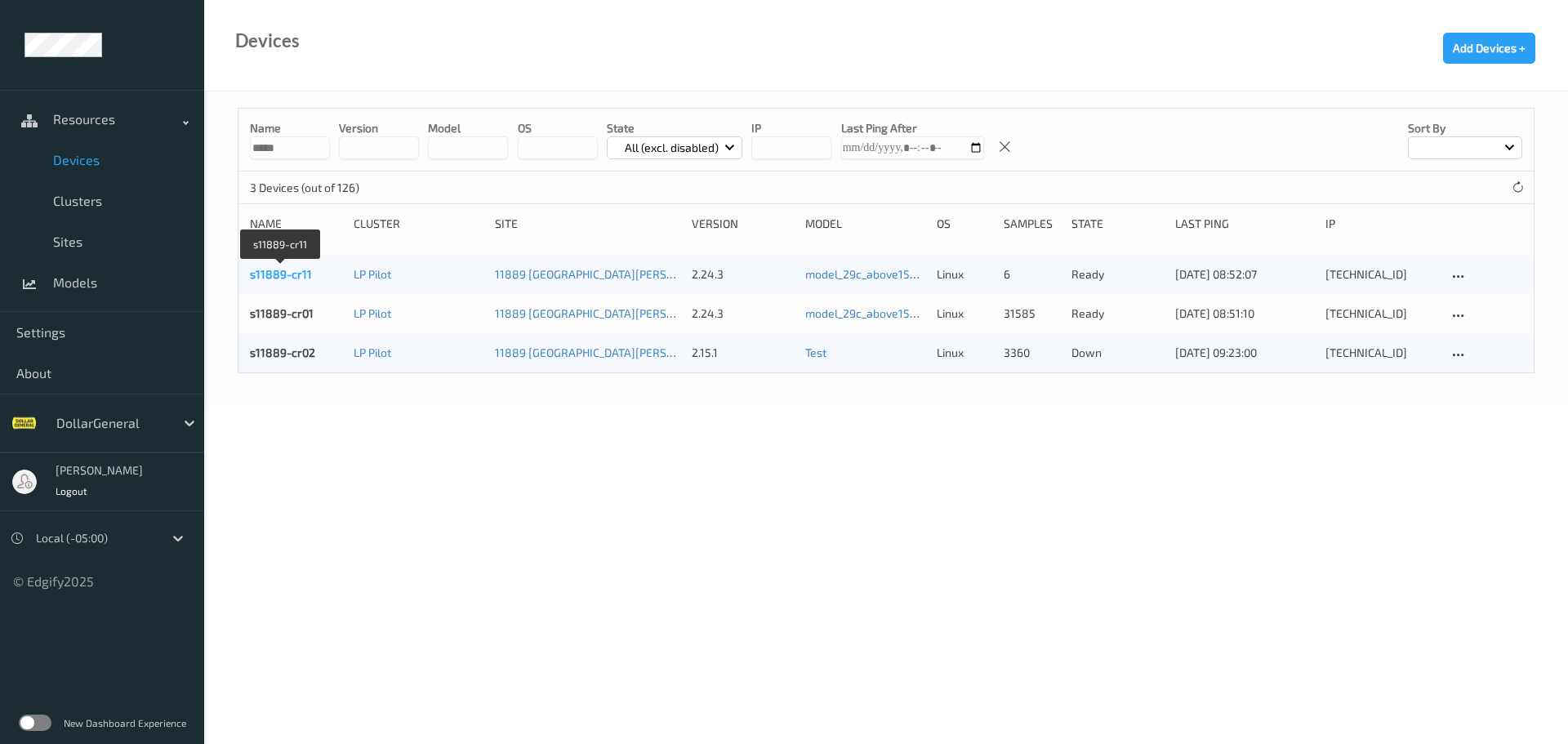
click at [286, 276] on link "s11889-cr11" at bounding box center [281, 274] width 62 height 14
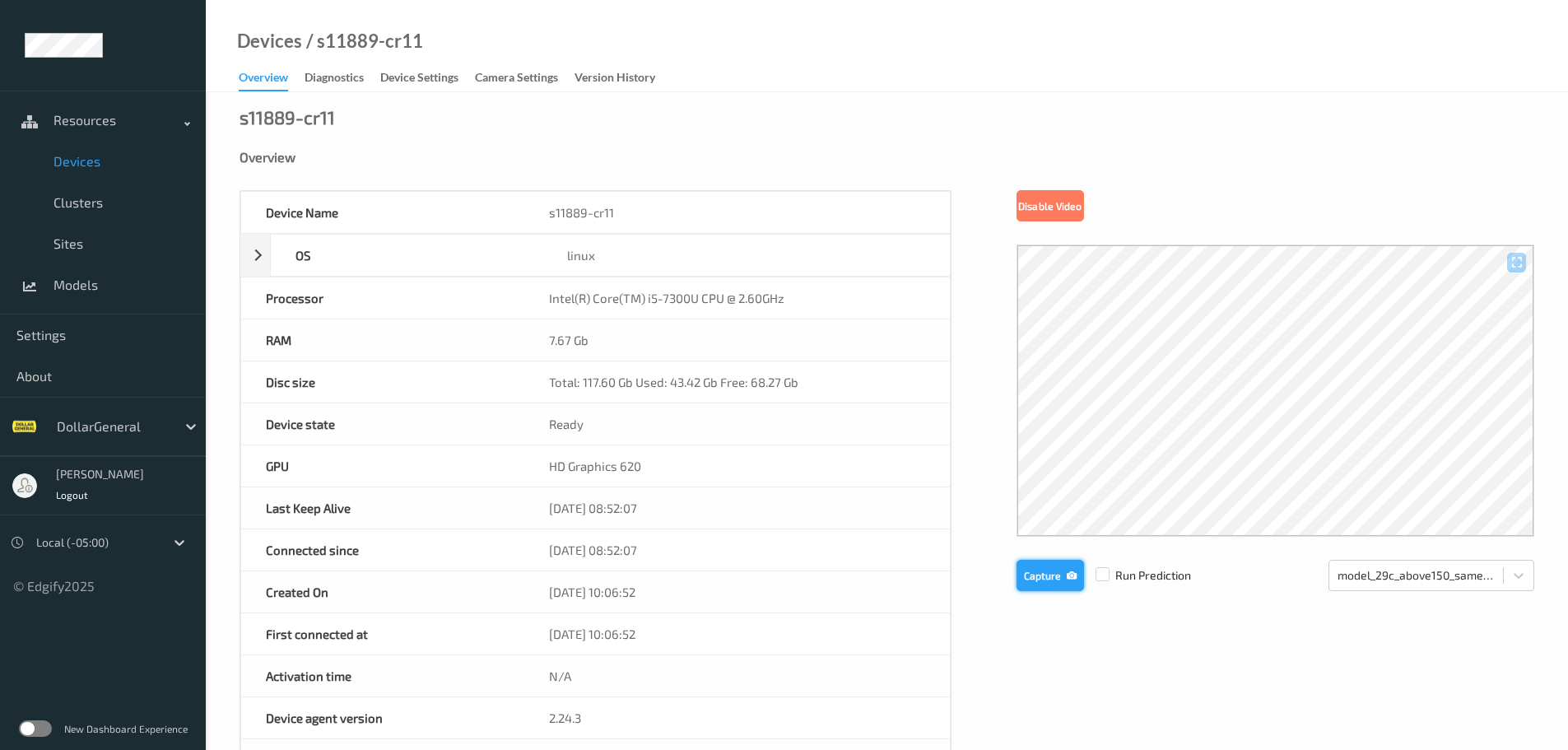
click at [1051, 574] on button "Capture" at bounding box center [1050, 575] width 67 height 31
click at [1028, 577] on button "Capture" at bounding box center [1050, 575] width 67 height 31
click at [1020, 584] on button "Capture" at bounding box center [1050, 575] width 67 height 31
click at [1056, 588] on button "Capture" at bounding box center [1050, 575] width 67 height 31
click at [1027, 580] on button "Capture" at bounding box center [1050, 575] width 67 height 31
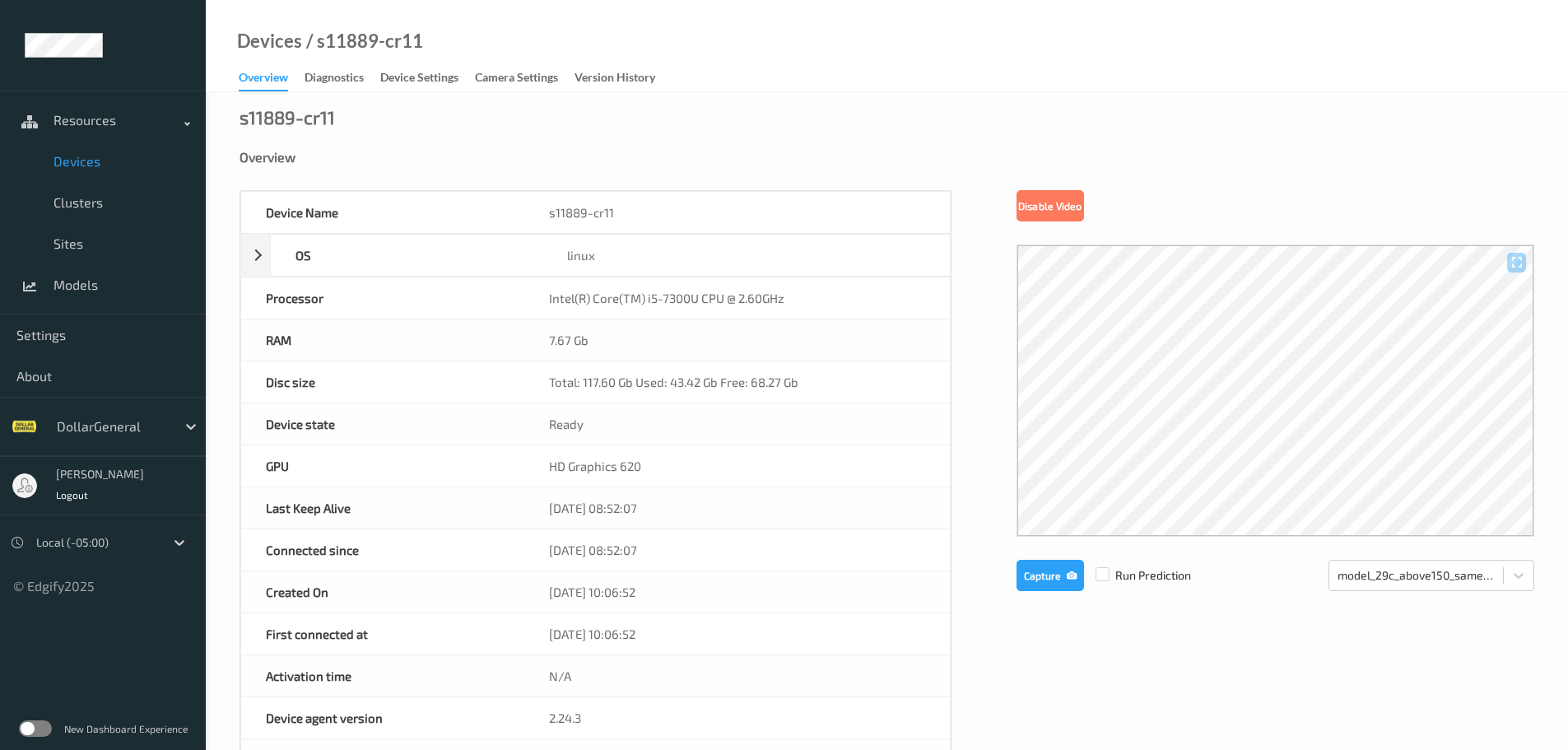
click at [967, 443] on div "Device Name s11889-cr11 OS linux Platform debian Platform Version 12.10 Platfor…" at bounding box center [886, 697] width 1295 height 1014
click at [1032, 585] on button "Capture" at bounding box center [1050, 575] width 67 height 31
click at [1061, 562] on button "Capture" at bounding box center [1050, 575] width 67 height 31
click at [962, 415] on div "Device Name s11889-cr11 OS linux Platform debian Platform Version 12.10 Platfor…" at bounding box center [886, 697] width 1295 height 1014
click at [963, 356] on div "Device Name s11889-cr11 OS linux Platform debian Platform Version 12.10 Platfor…" at bounding box center [886, 697] width 1295 height 1014
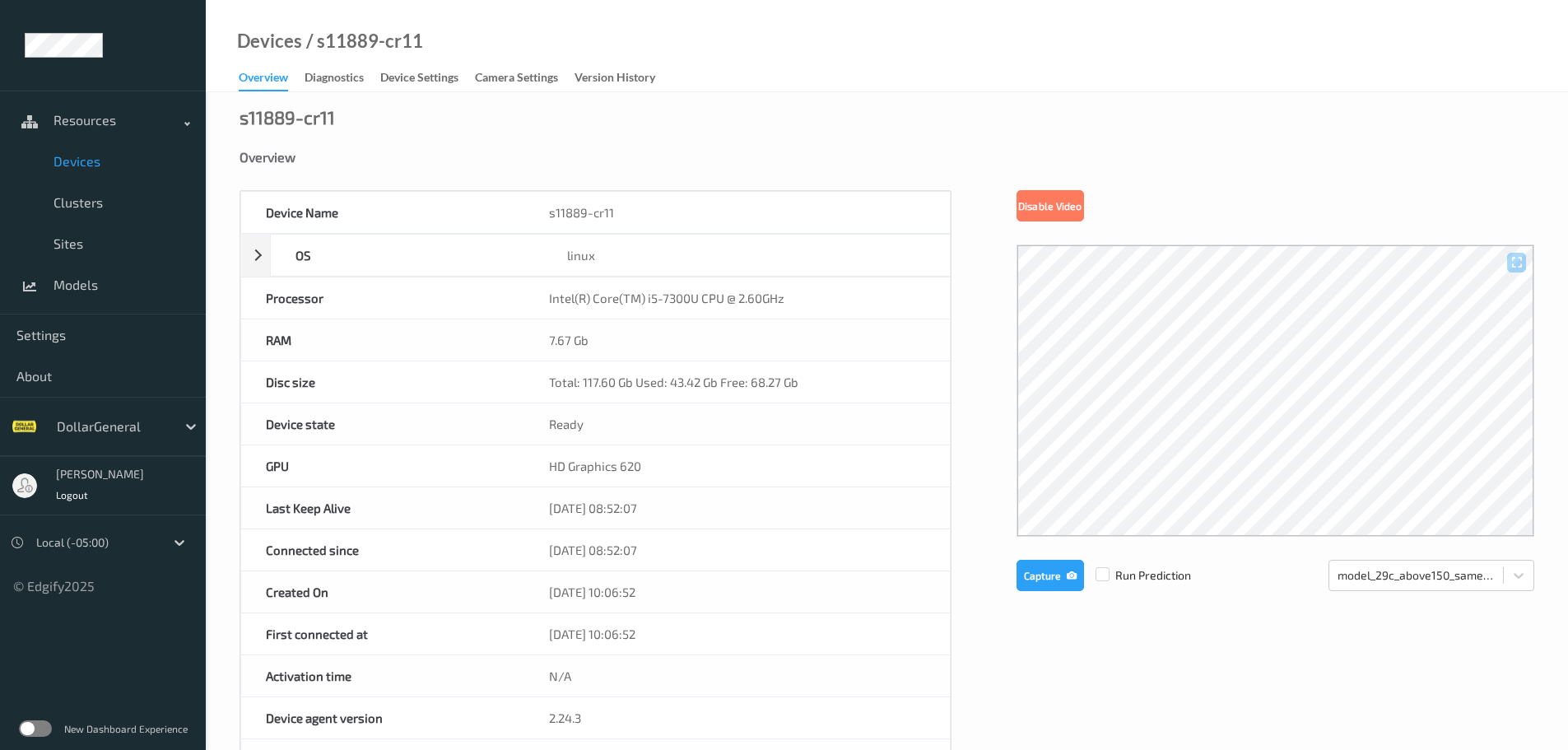
click at [72, 166] on span "Devices" at bounding box center [122, 161] width 136 height 17
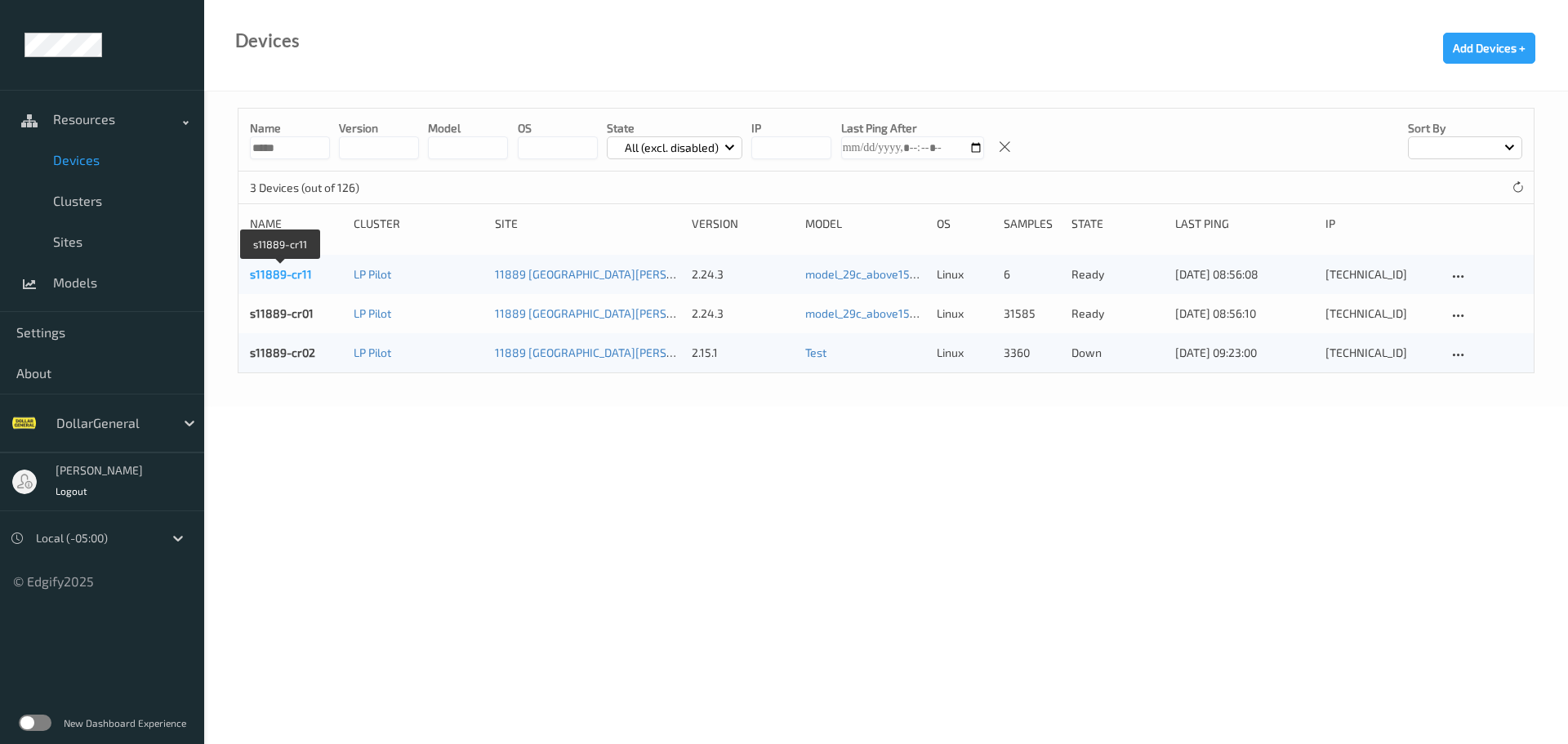
click at [288, 275] on link "s11889-cr11" at bounding box center [281, 274] width 62 height 14
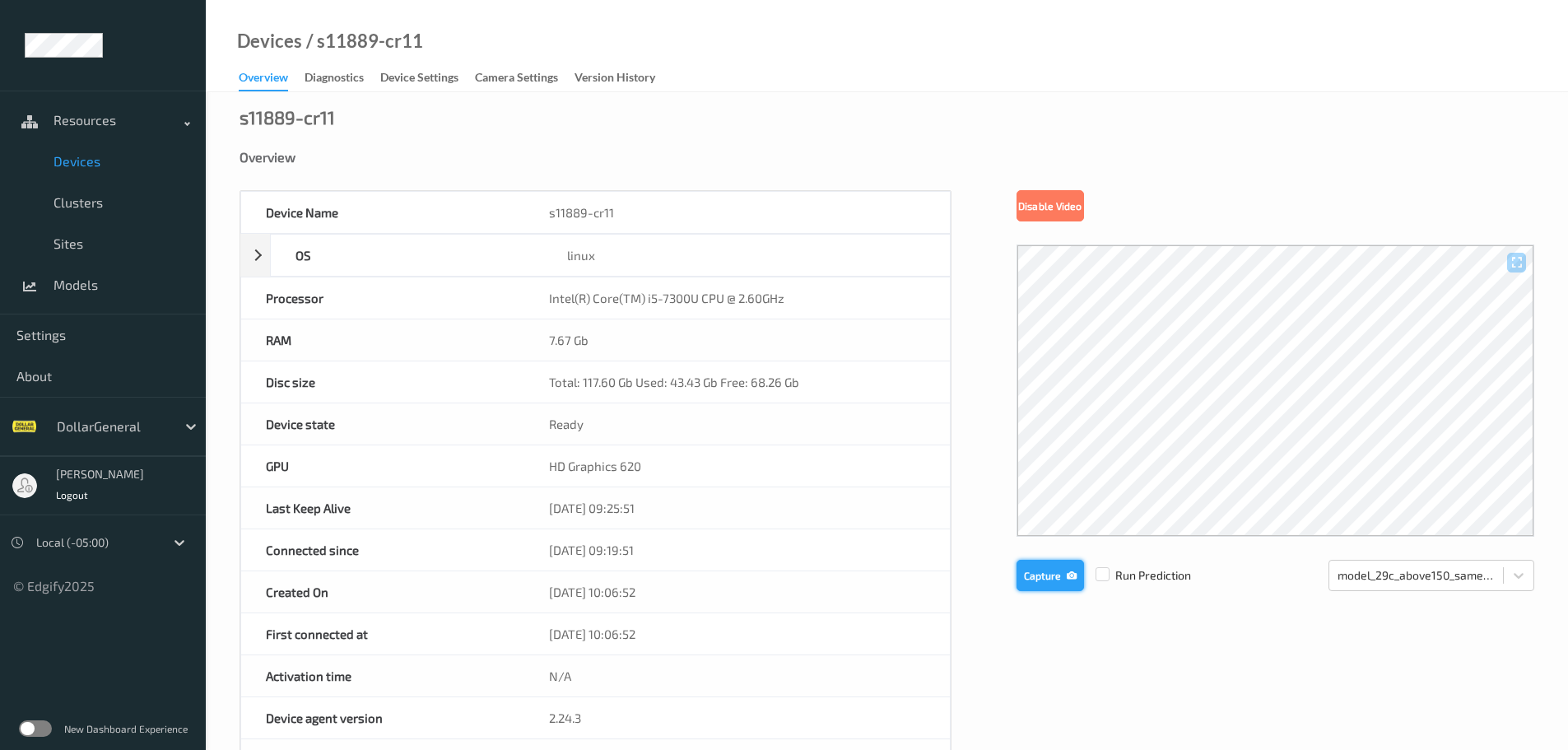
click at [1024, 570] on button "Capture" at bounding box center [1050, 575] width 67 height 31
click at [68, 163] on span "Devices" at bounding box center [122, 161] width 136 height 17
